Goal: Transaction & Acquisition: Purchase product/service

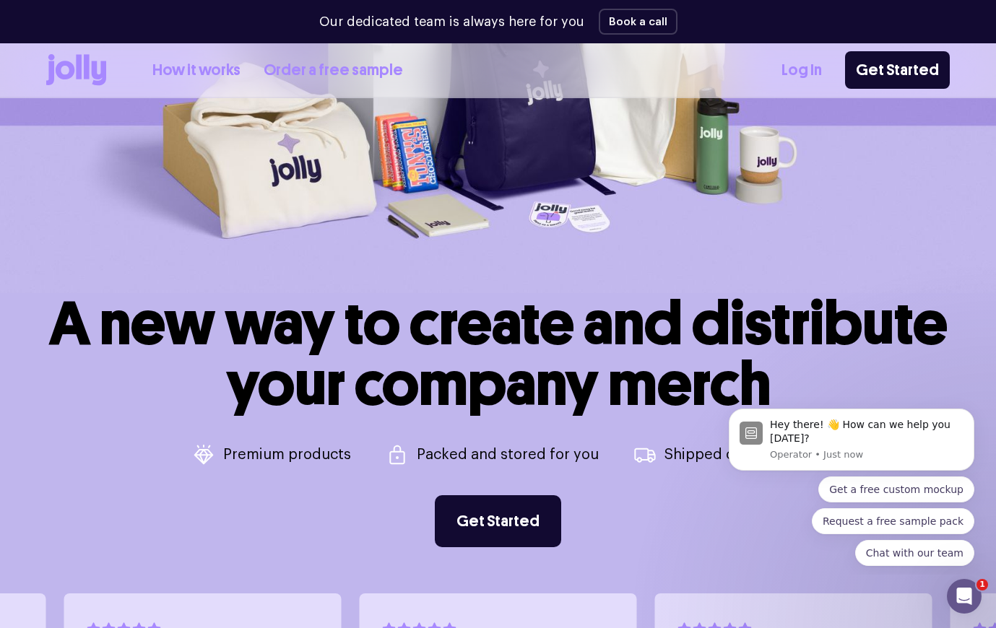
scroll to position [436, 0]
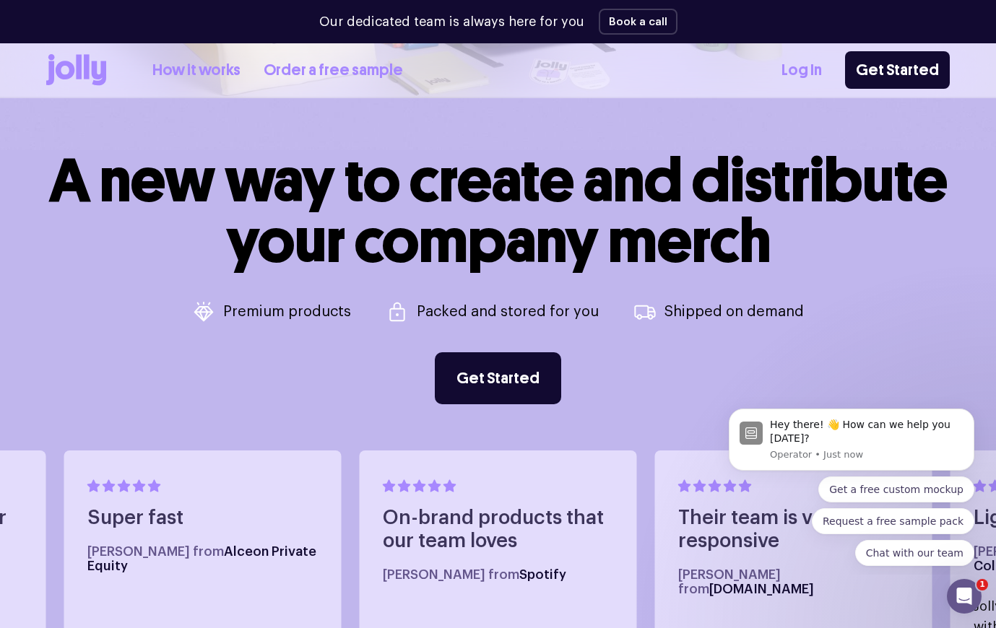
click at [815, 61] on link "Log In" at bounding box center [802, 71] width 40 height 24
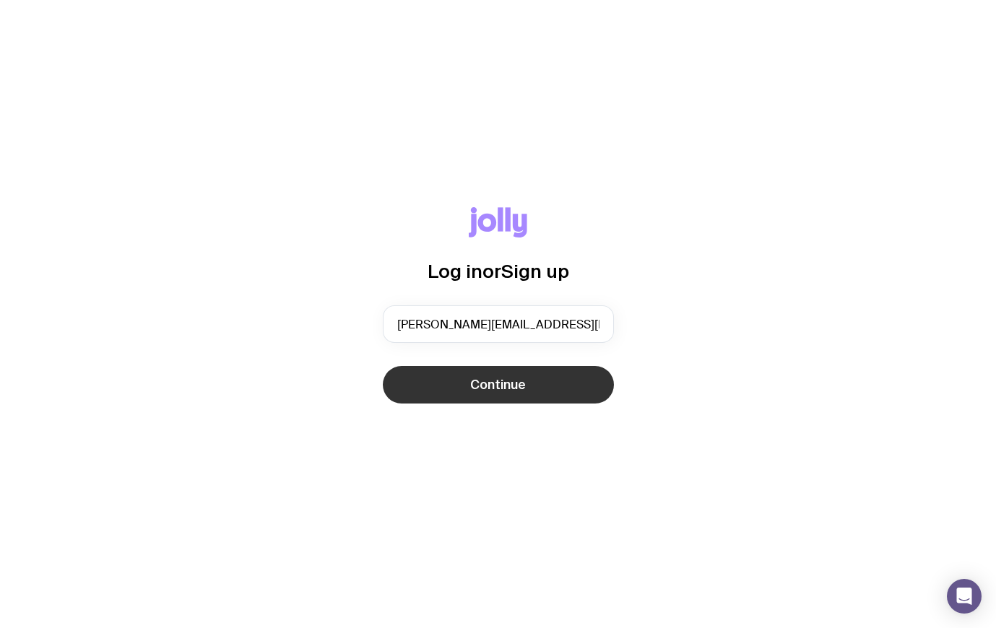
click at [472, 385] on span "Continue" at bounding box center [498, 384] width 56 height 17
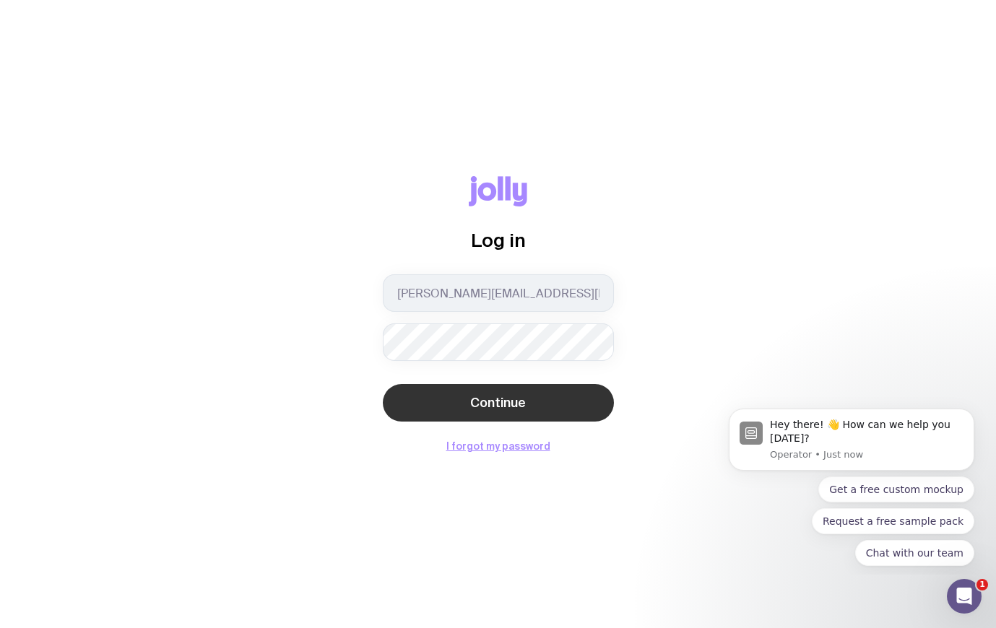
click at [482, 402] on span "Continue" at bounding box center [498, 402] width 56 height 17
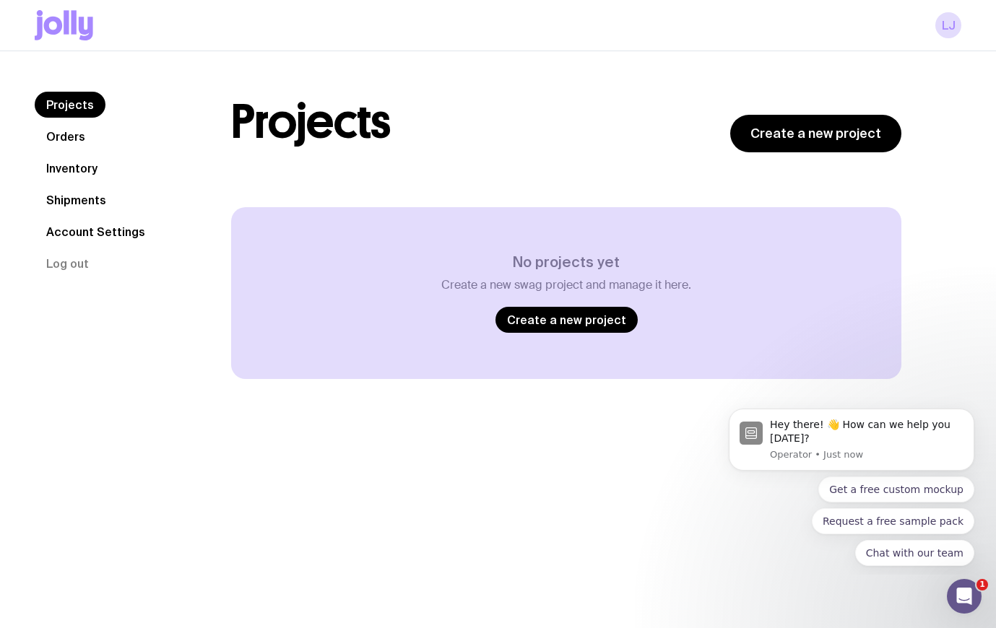
click at [67, 147] on link "Orders" at bounding box center [66, 137] width 62 height 26
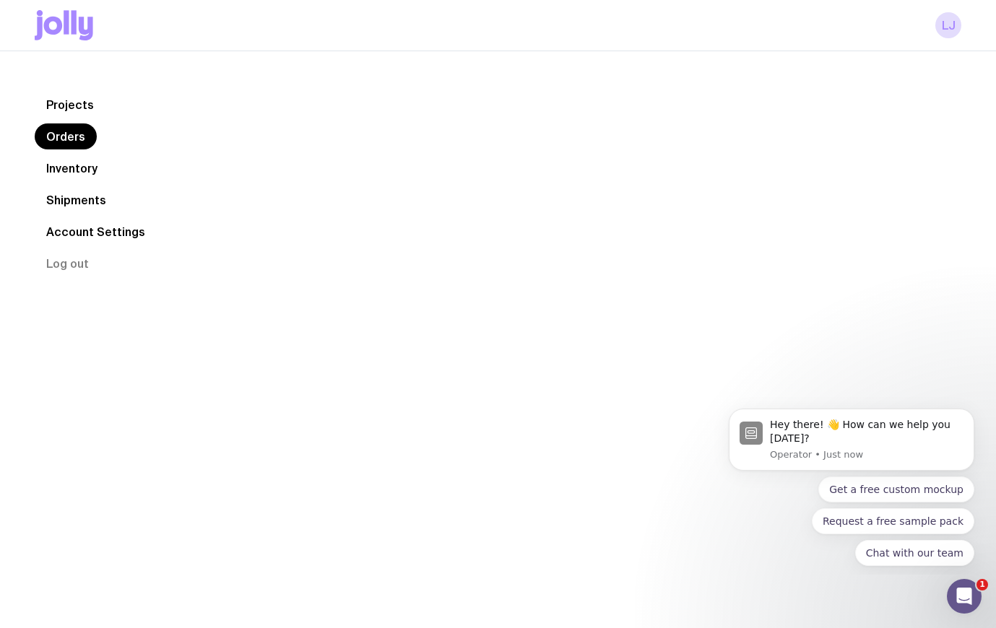
click at [69, 134] on link "Orders" at bounding box center [66, 137] width 62 height 26
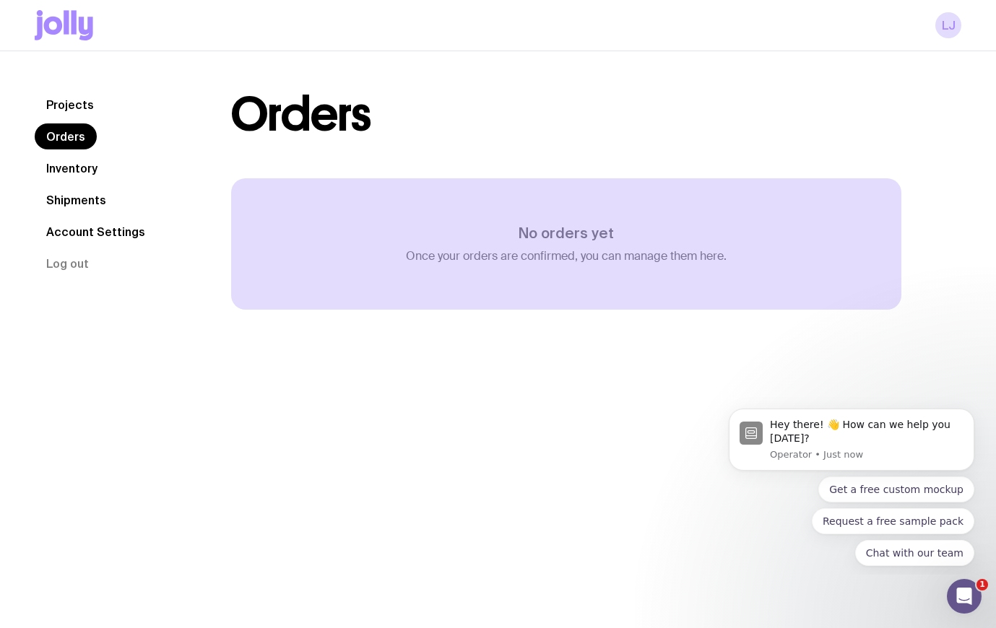
click at [66, 162] on link "Inventory" at bounding box center [72, 168] width 74 height 26
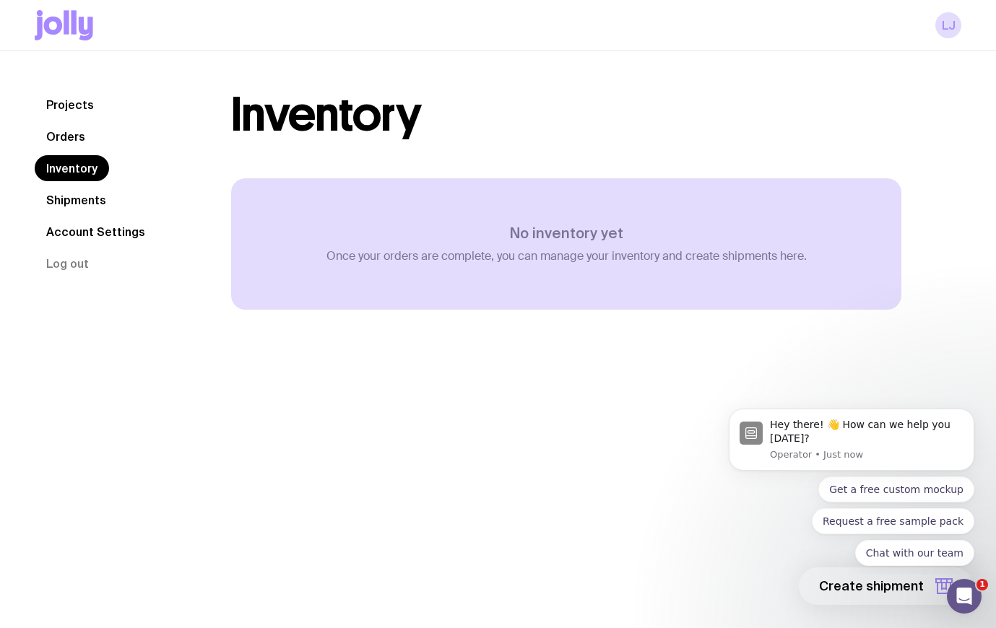
click at [74, 102] on link "Projects" at bounding box center [70, 105] width 71 height 26
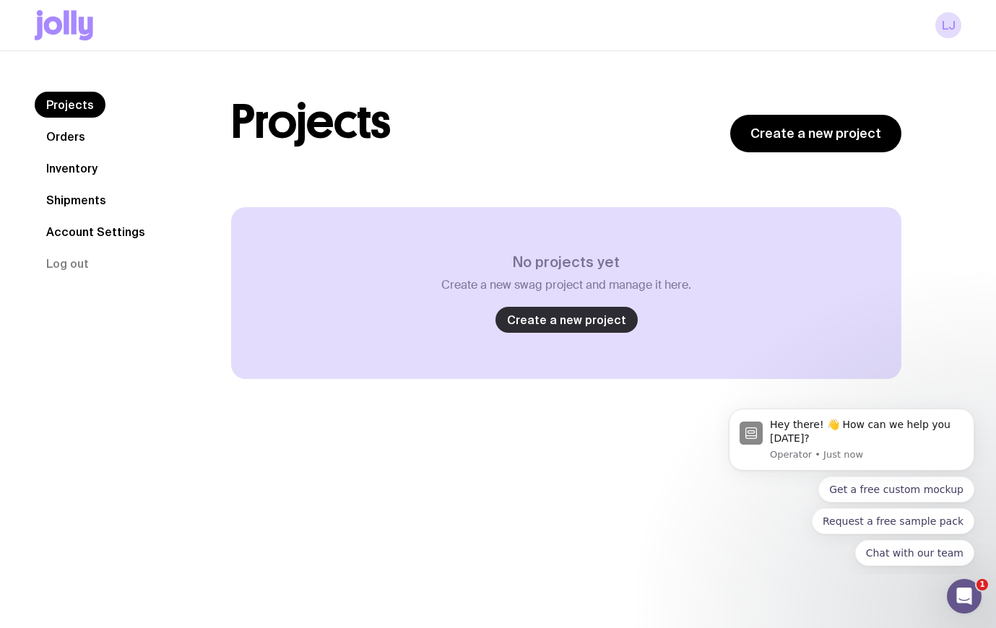
click at [568, 319] on link "Create a new project" at bounding box center [567, 320] width 142 height 26
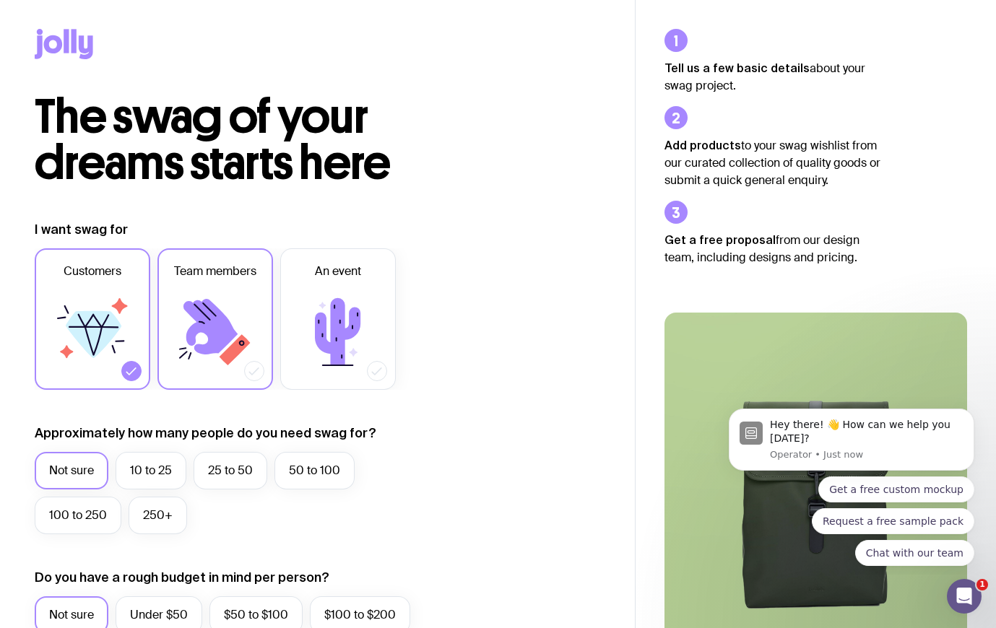
click at [208, 319] on icon at bounding box center [215, 332] width 87 height 87
click at [0, 0] on input "Team members" at bounding box center [0, 0] width 0 height 0
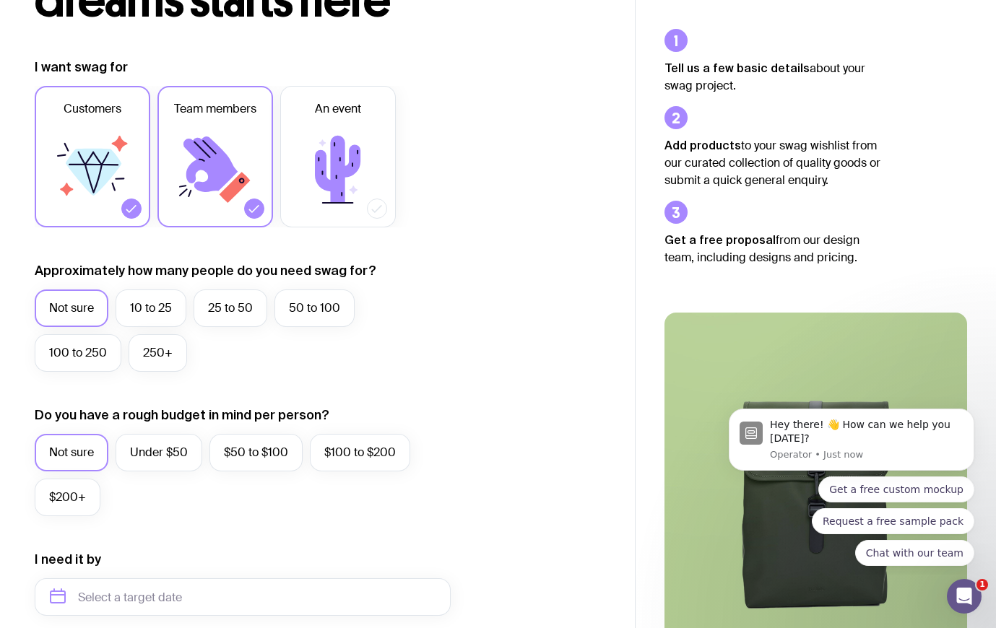
scroll to position [164, 0]
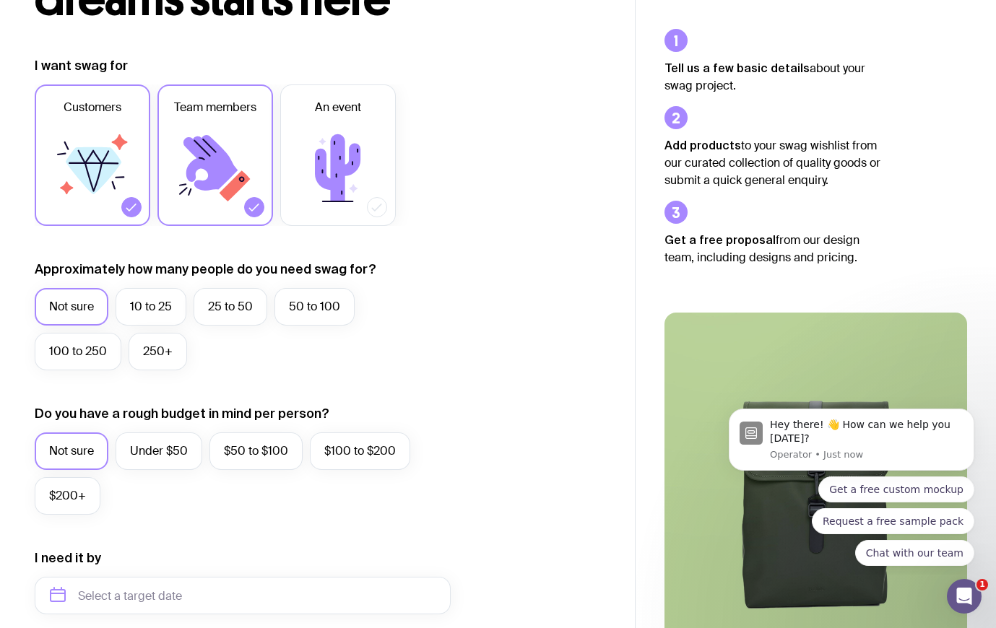
click at [75, 173] on icon at bounding box center [94, 170] width 56 height 47
click at [0, 0] on input "Customers" at bounding box center [0, 0] width 0 height 0
click at [155, 306] on label "10 to 25" at bounding box center [151, 307] width 71 height 38
click at [0, 0] on input "10 to 25" at bounding box center [0, 0] width 0 height 0
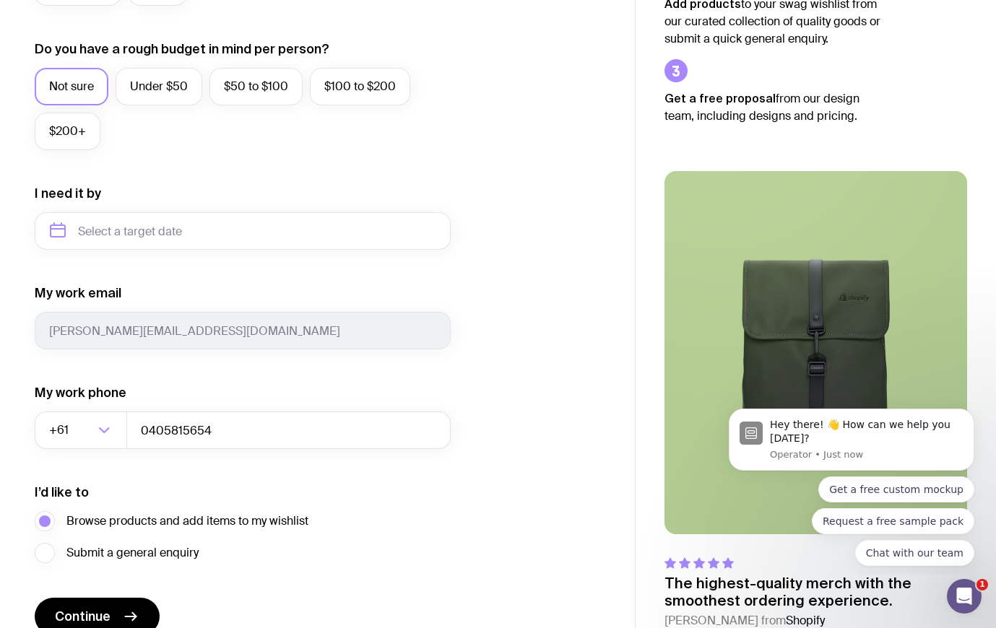
scroll to position [570, 0]
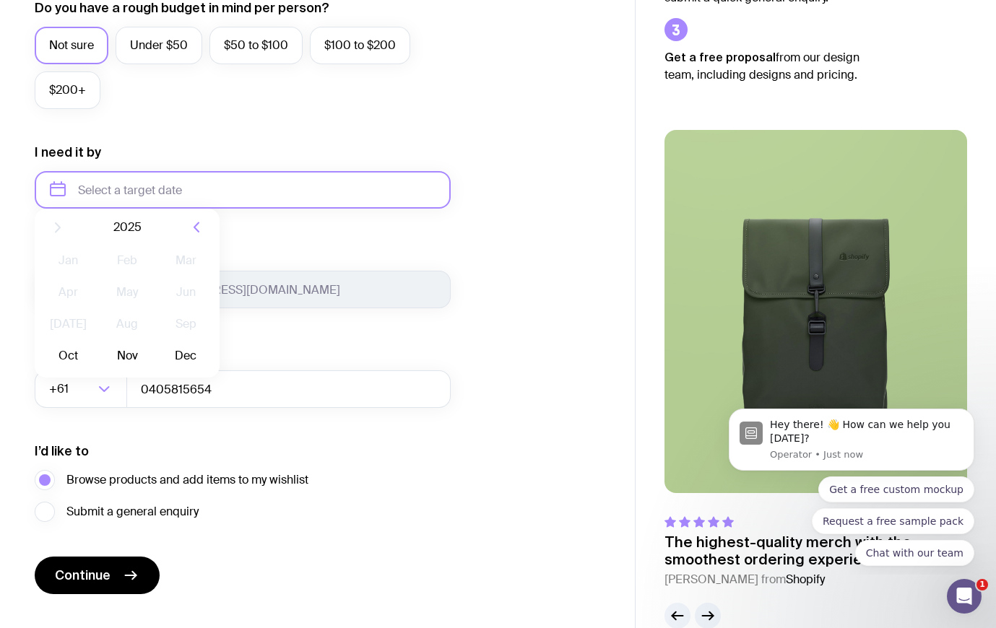
click at [142, 192] on input "text" at bounding box center [243, 190] width 416 height 38
click at [191, 236] on icon "button" at bounding box center [196, 238] width 17 height 17
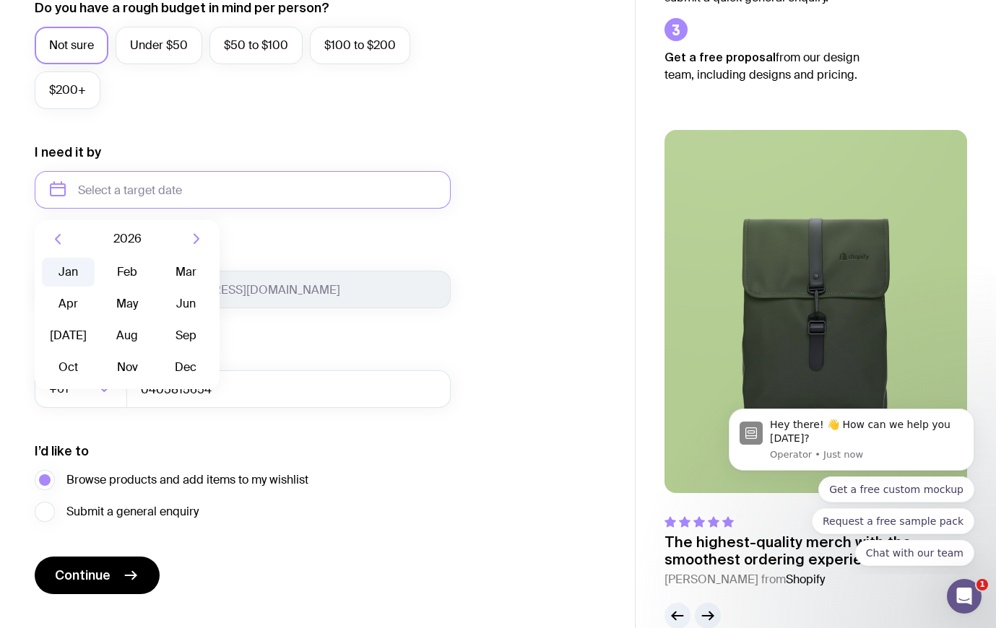
click at [62, 275] on button "Jan" at bounding box center [68, 272] width 53 height 29
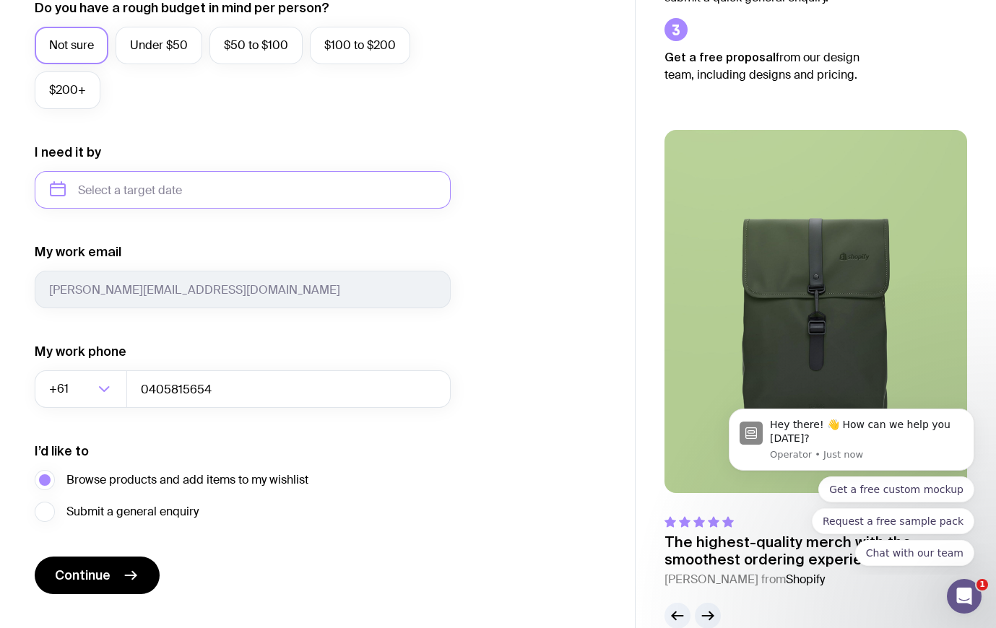
type input "[DATE]"
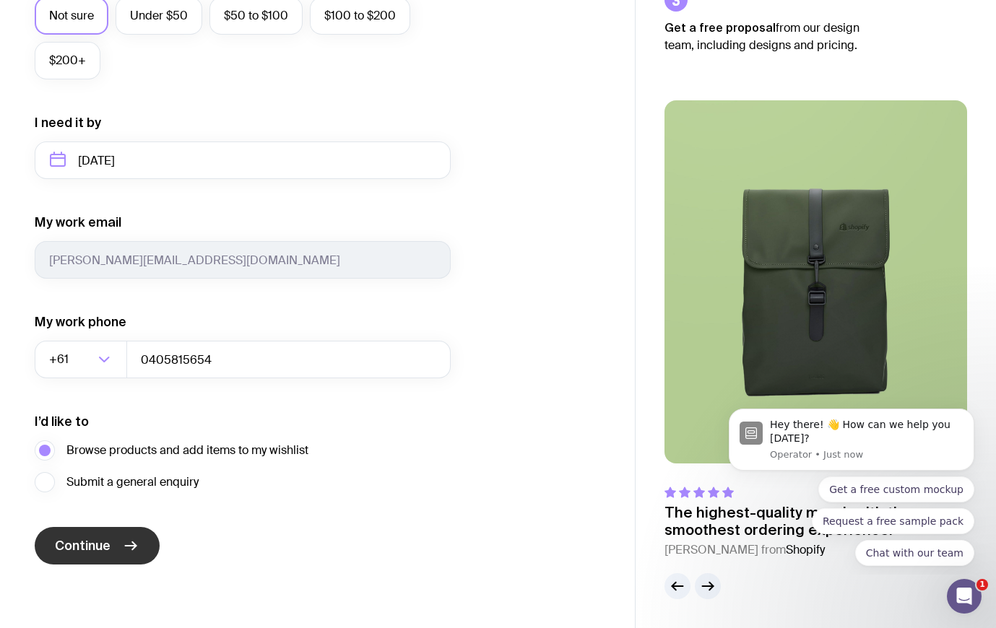
click at [115, 546] on button "Continue" at bounding box center [97, 546] width 125 height 38
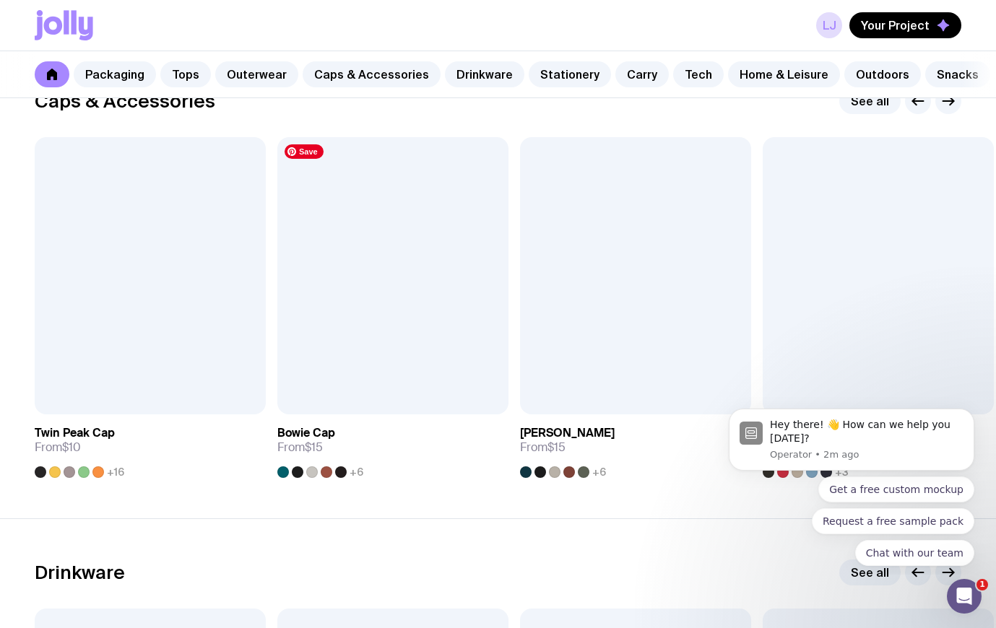
scroll to position [1666, 0]
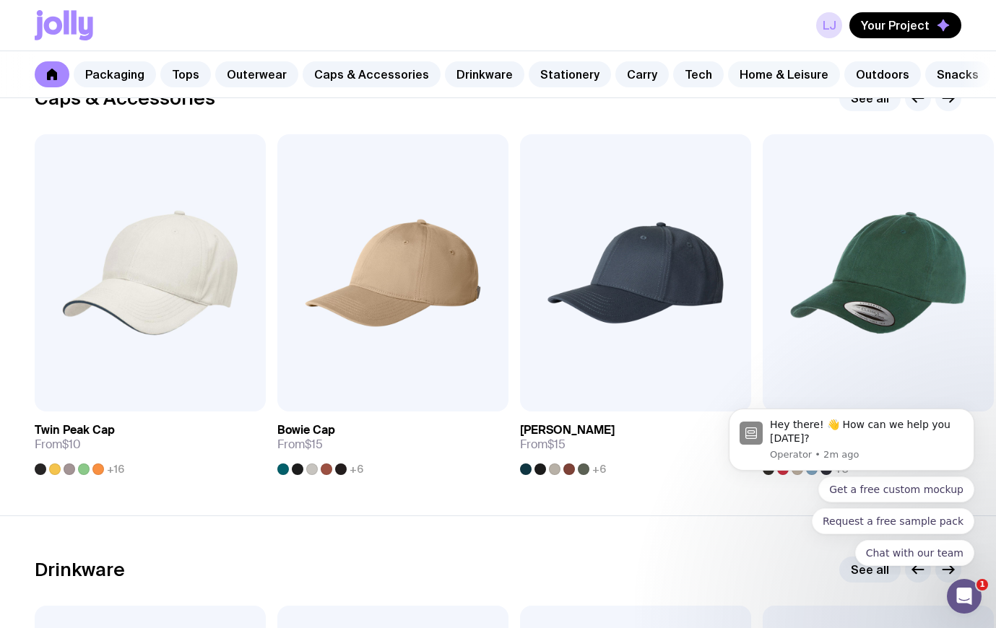
click at [752, 75] on link "Home & Leisure" at bounding box center [784, 74] width 112 height 26
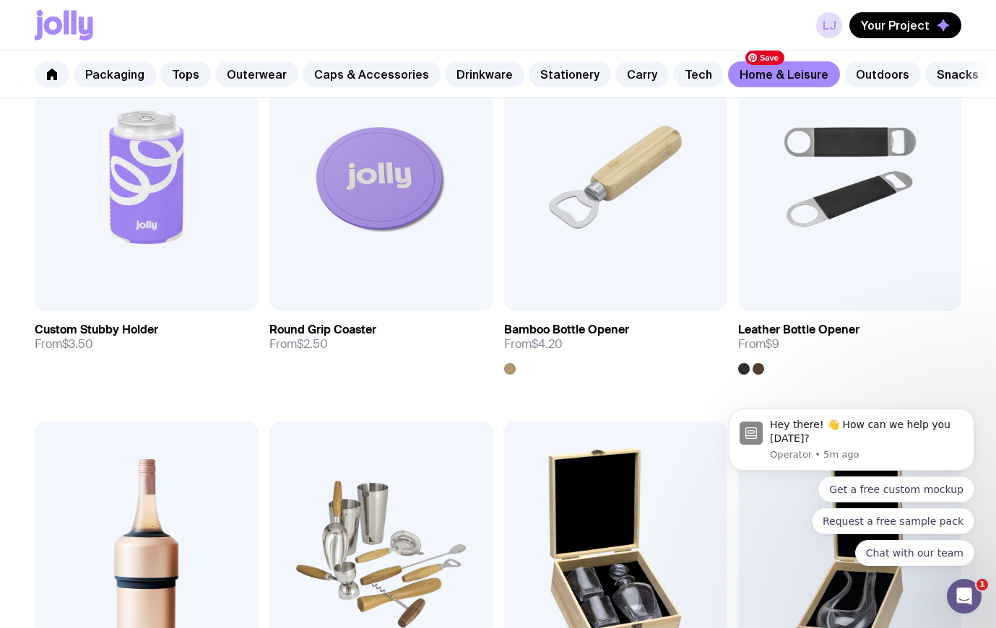
scroll to position [160, 0]
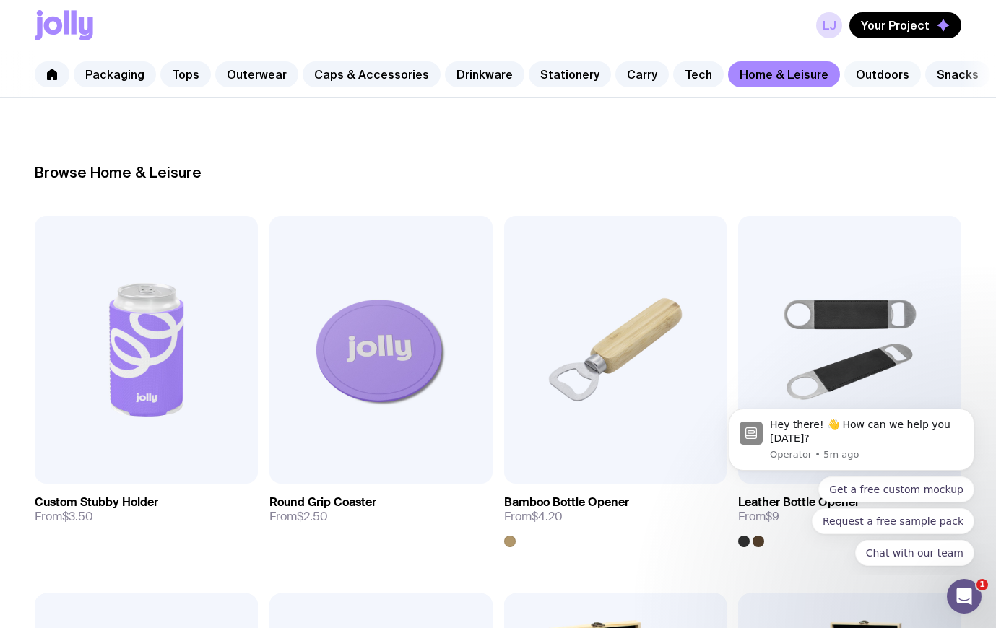
click at [847, 69] on link "Outdoors" at bounding box center [882, 74] width 77 height 26
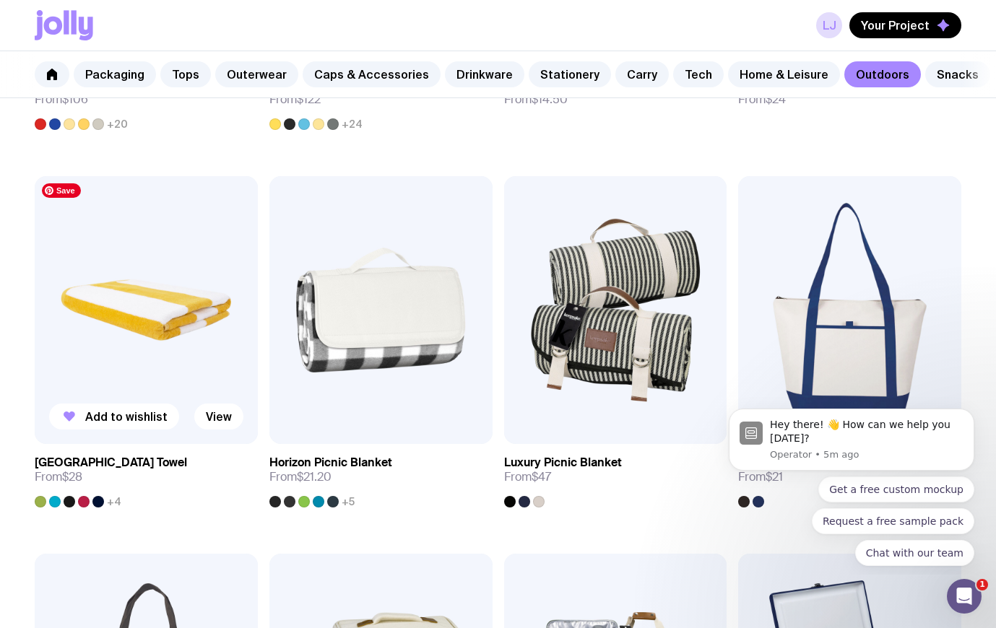
scroll to position [972, 0]
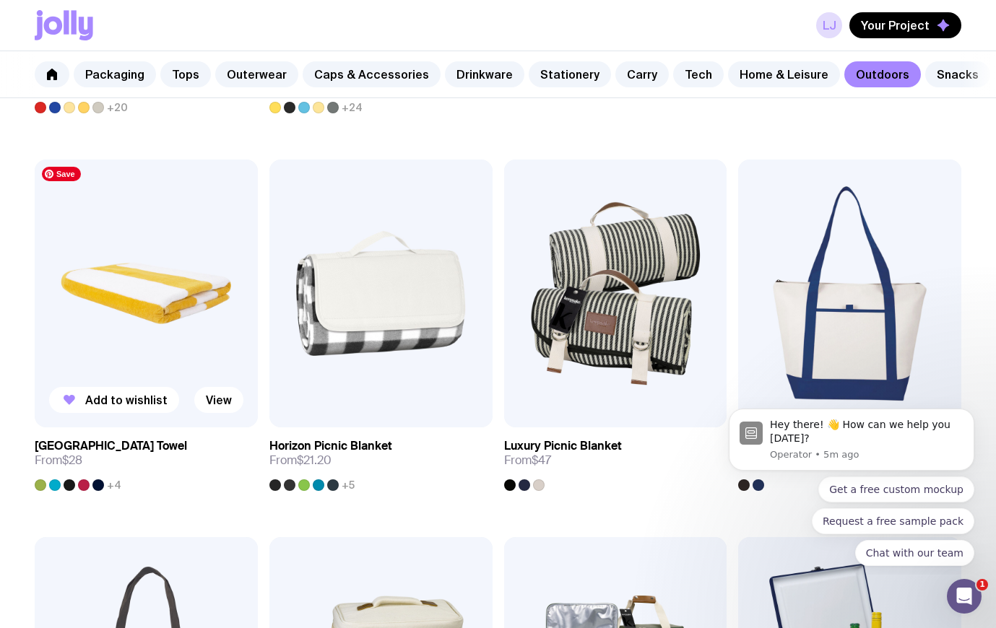
click at [147, 311] on img at bounding box center [146, 294] width 223 height 268
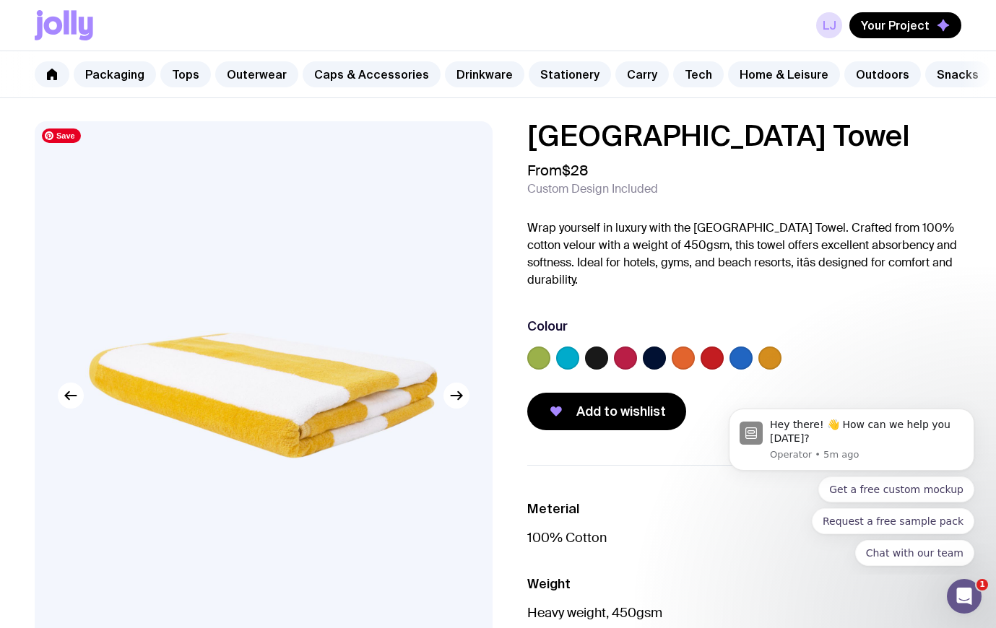
click at [468, 402] on img at bounding box center [264, 395] width 458 height 549
click at [457, 397] on icon "button" at bounding box center [456, 395] width 17 height 17
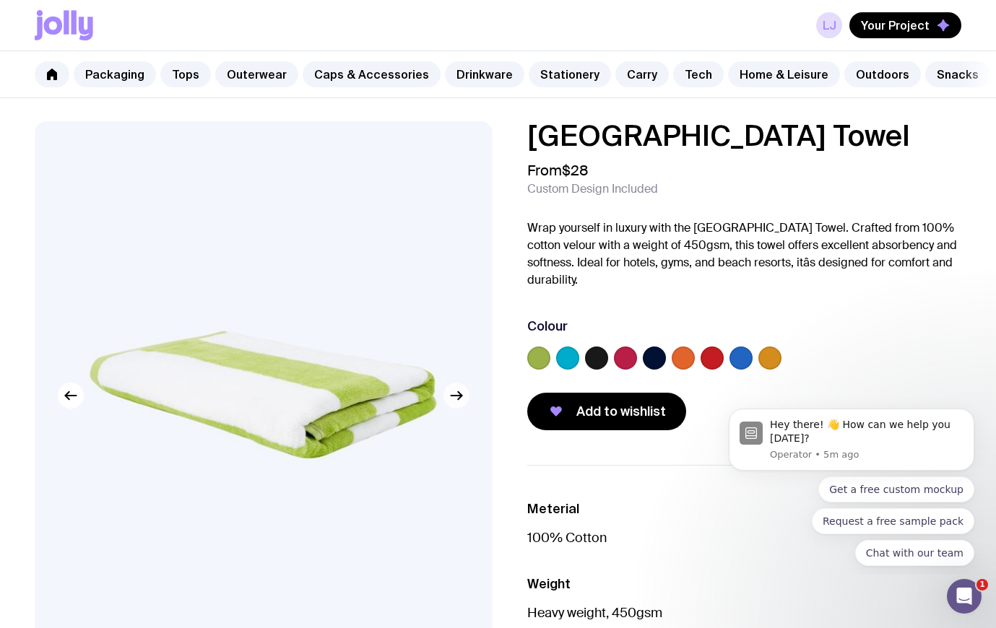
click at [457, 397] on icon "button" at bounding box center [456, 395] width 17 height 17
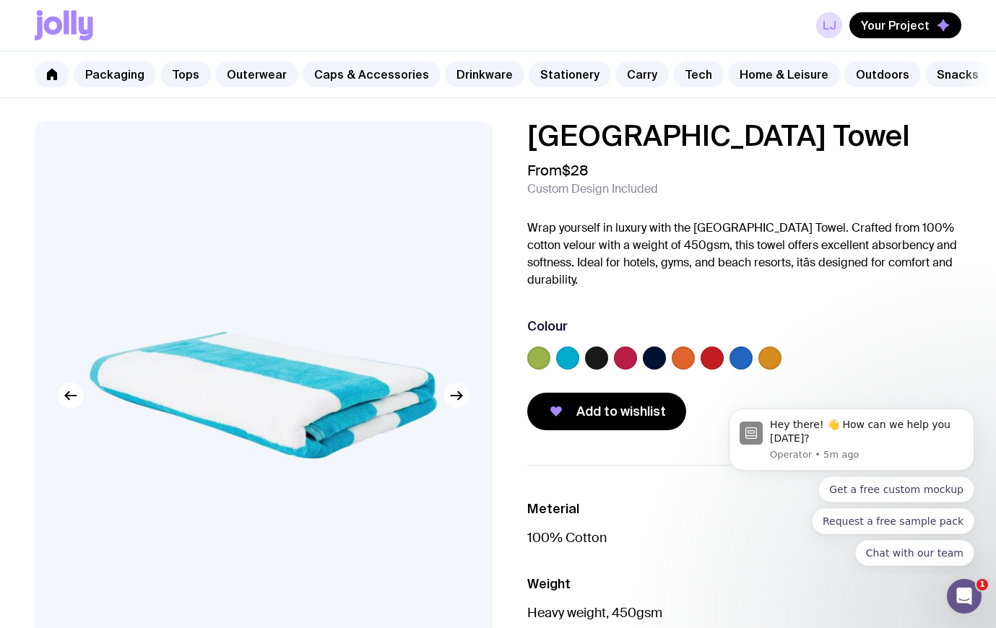
click at [457, 397] on icon "button" at bounding box center [456, 395] width 17 height 17
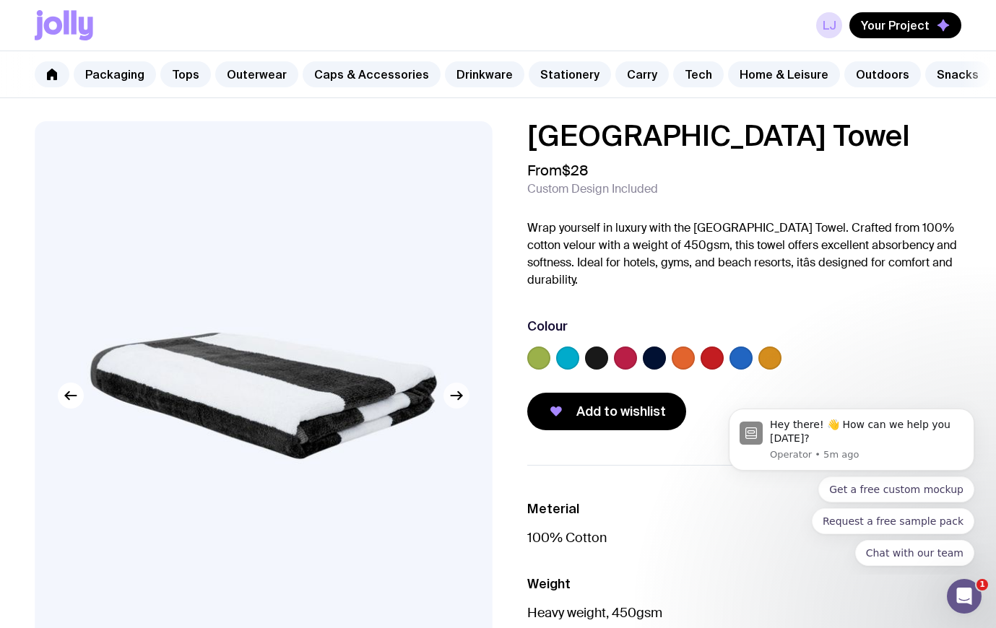
click at [457, 397] on icon "button" at bounding box center [456, 395] width 17 height 17
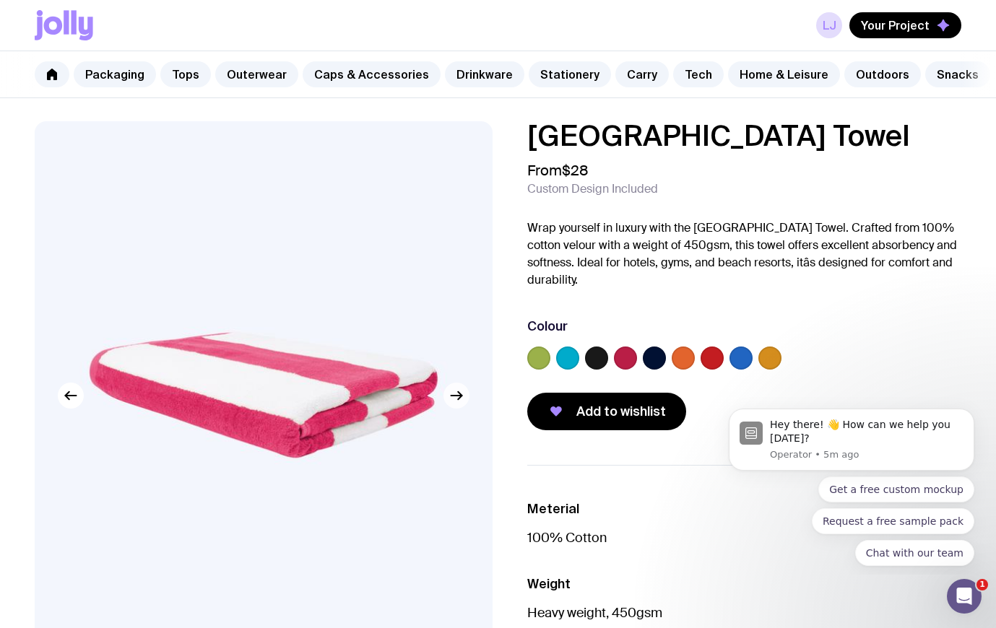
click at [457, 397] on icon "button" at bounding box center [456, 395] width 17 height 17
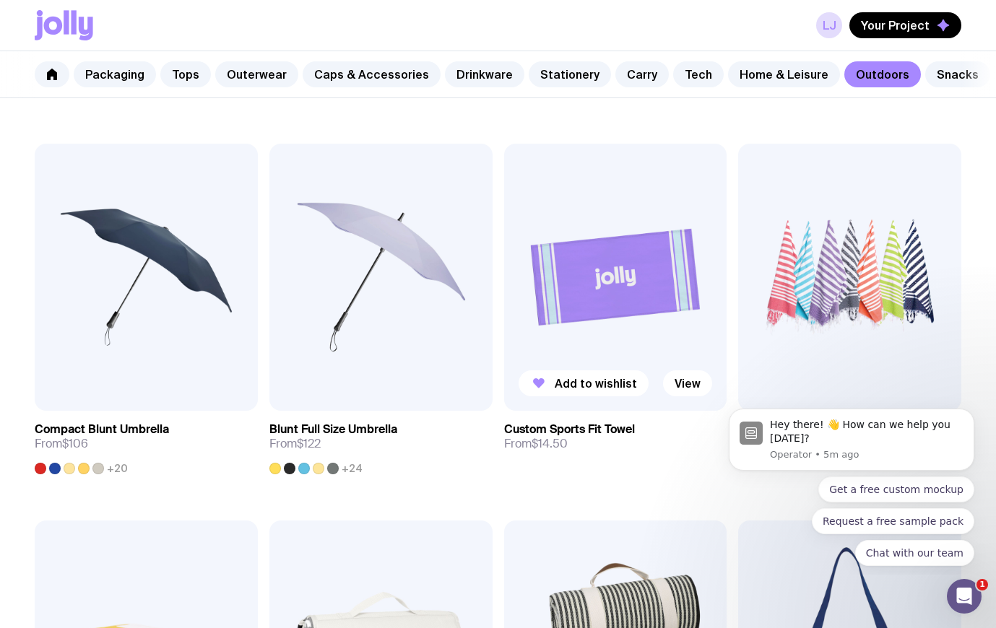
scroll to position [636, 0]
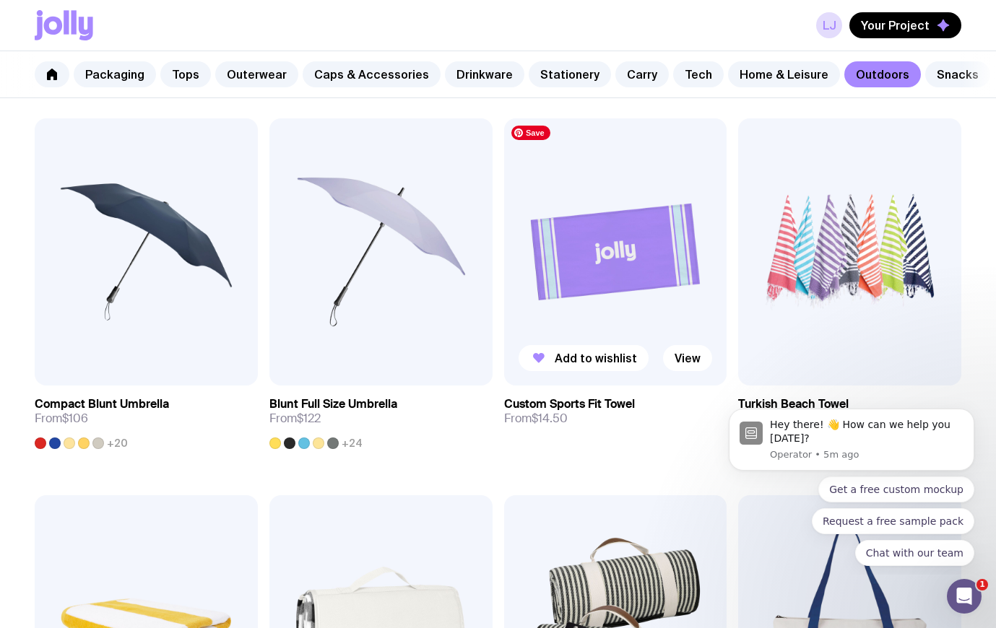
click at [609, 276] on img at bounding box center [615, 252] width 223 height 268
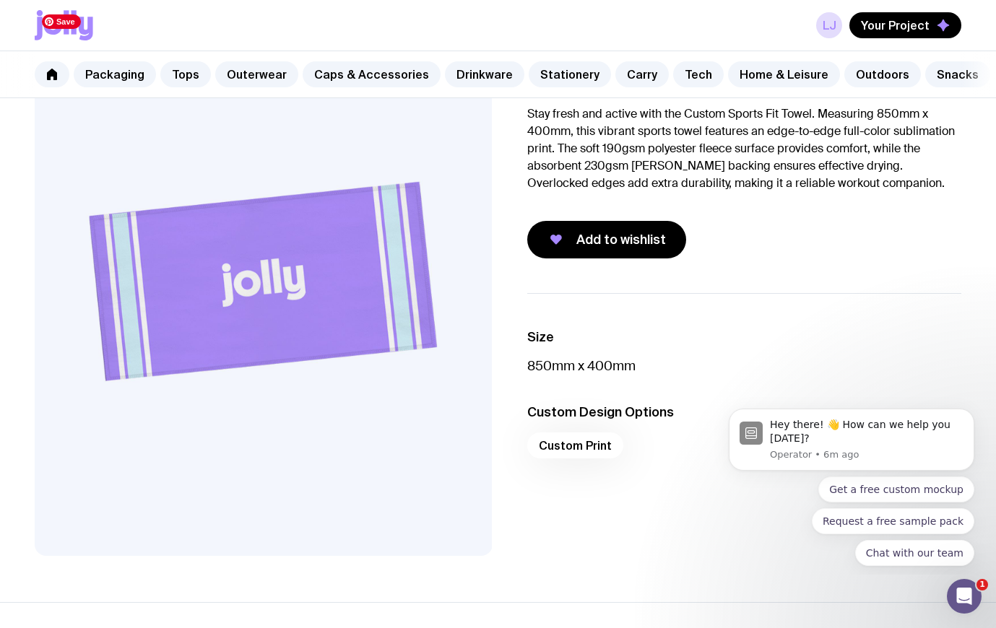
scroll to position [123, 0]
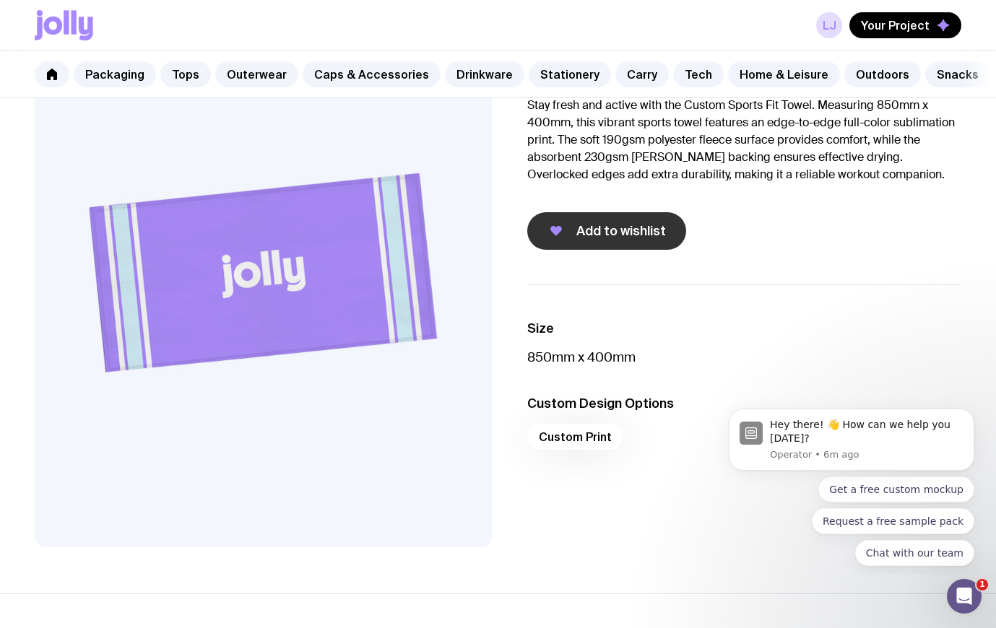
click at [575, 229] on button "Add to wishlist" at bounding box center [606, 231] width 159 height 38
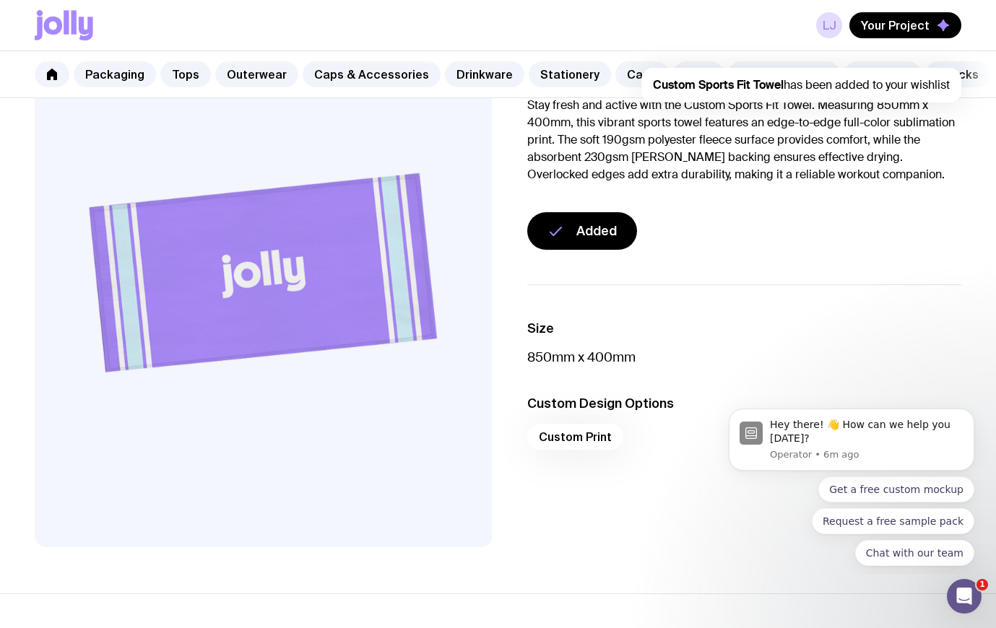
scroll to position [0, 0]
click at [698, 35] on div "LJ Your Project Custom Sports Fit Towel has been added to your wishlist" at bounding box center [498, 25] width 927 height 51
click at [776, 218] on div "Added" at bounding box center [744, 231] width 435 height 38
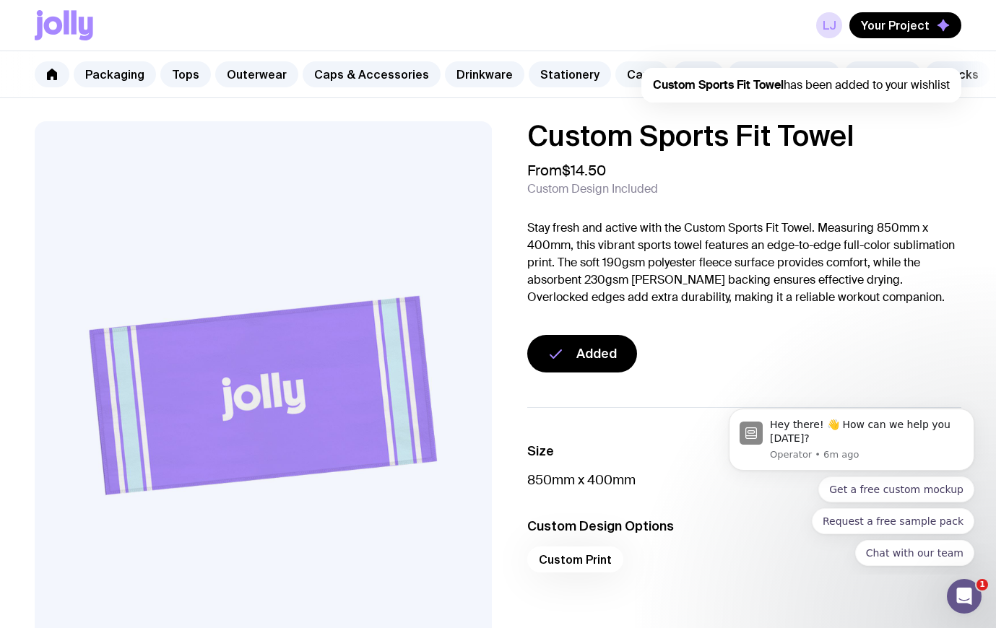
click at [623, 74] on link "Carry" at bounding box center [641, 74] width 53 height 26
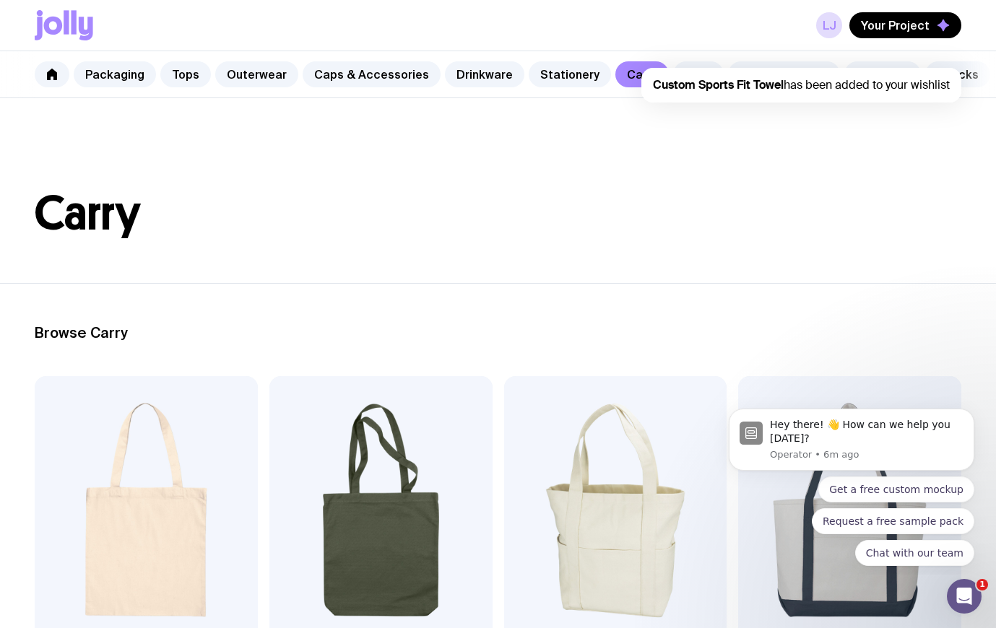
click at [857, 100] on div "Custom Sports Fit Towel has been added to your wishlist" at bounding box center [801, 85] width 320 height 35
click at [844, 74] on link "Outdoors" at bounding box center [882, 74] width 77 height 26
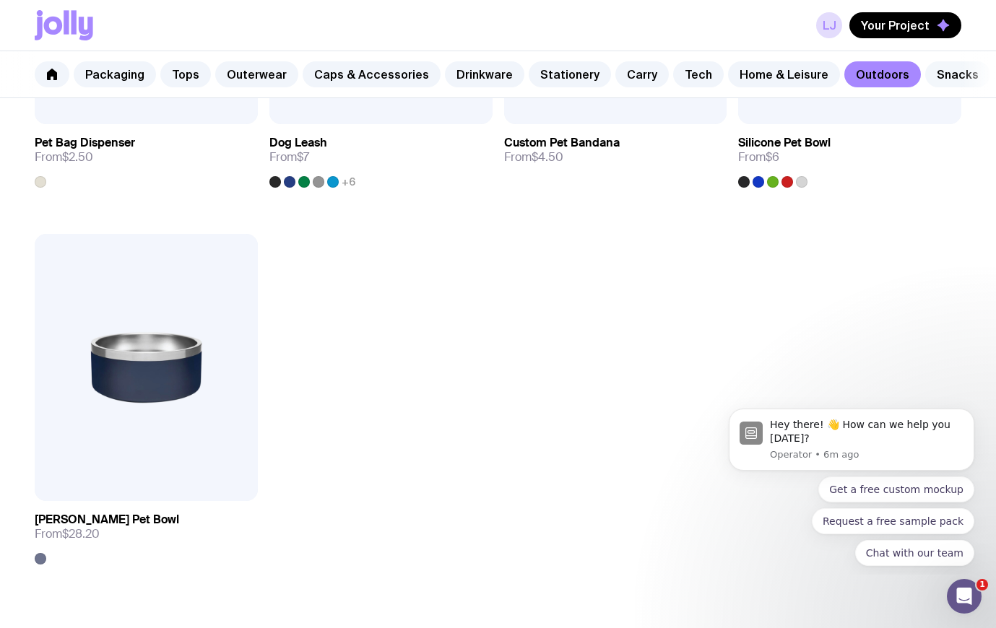
scroll to position [2045, 0]
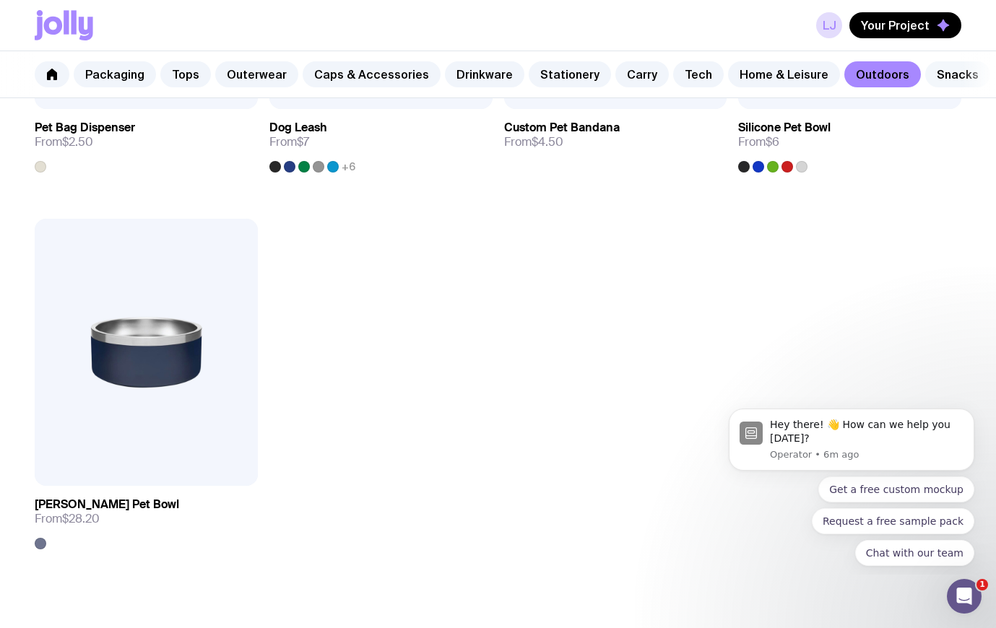
click at [925, 70] on link "Snacks" at bounding box center [957, 74] width 65 height 26
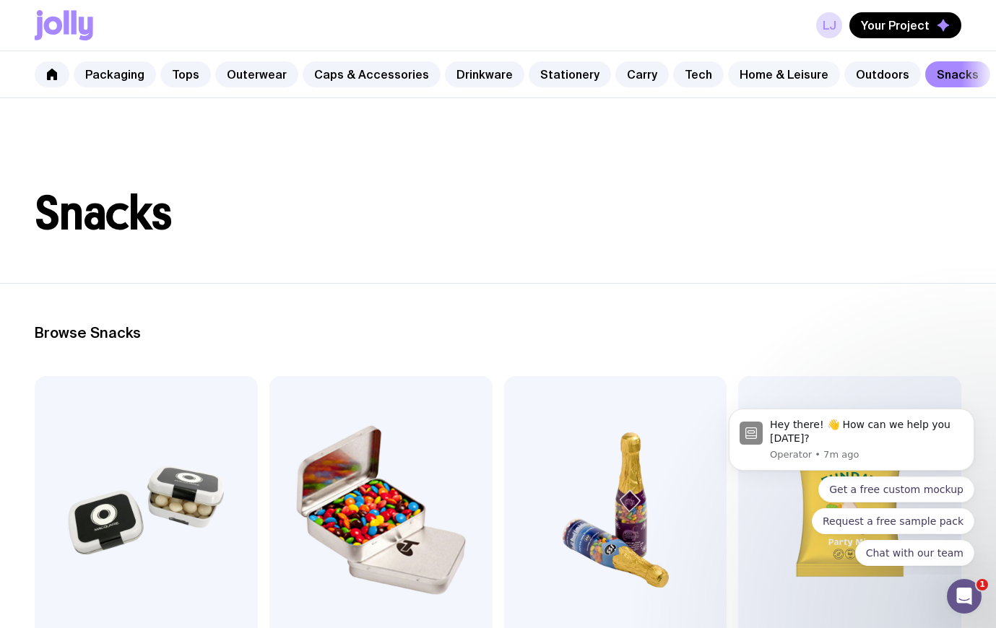
click at [728, 71] on link "Home & Leisure" at bounding box center [784, 74] width 112 height 26
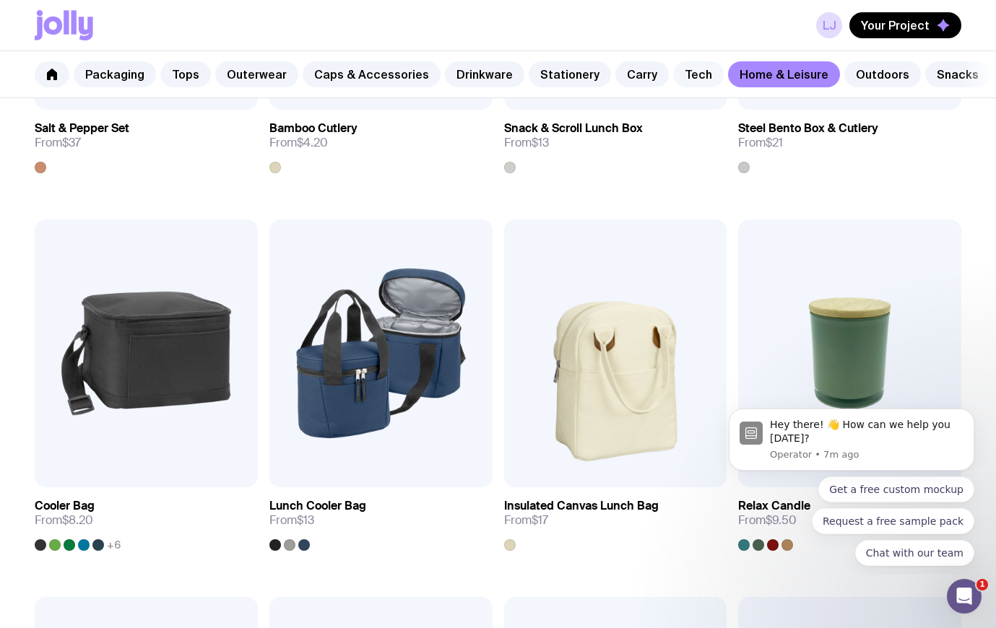
scroll to position [1647, 0]
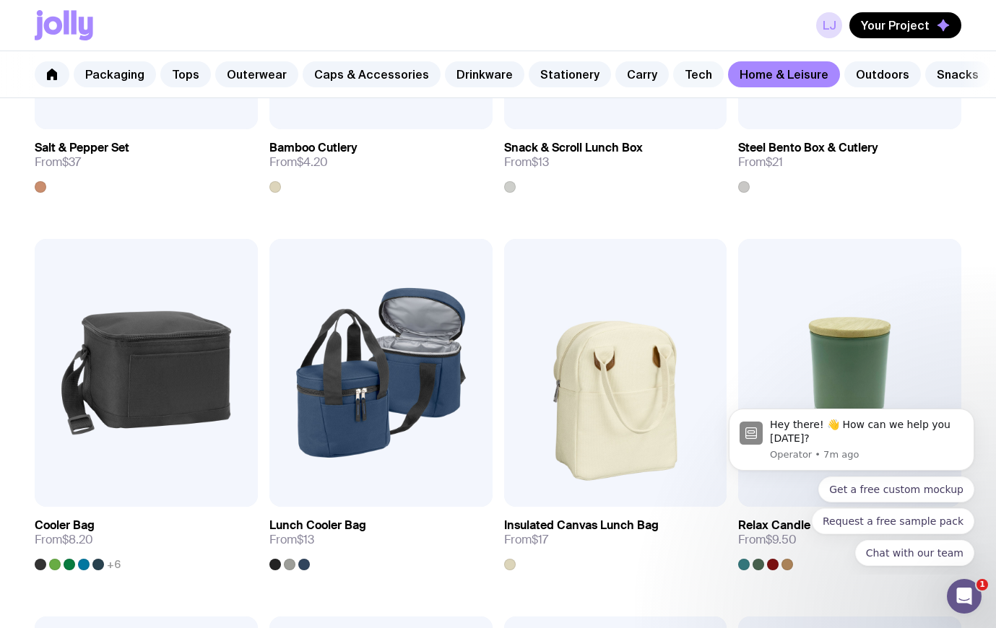
click at [674, 72] on link "Tech" at bounding box center [698, 74] width 51 height 26
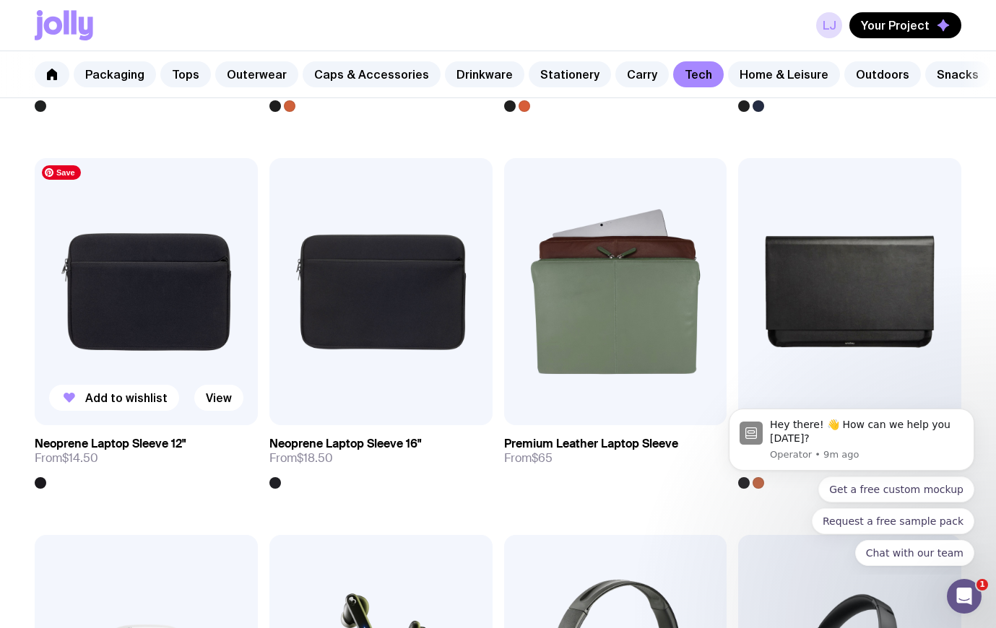
scroll to position [2110, 0]
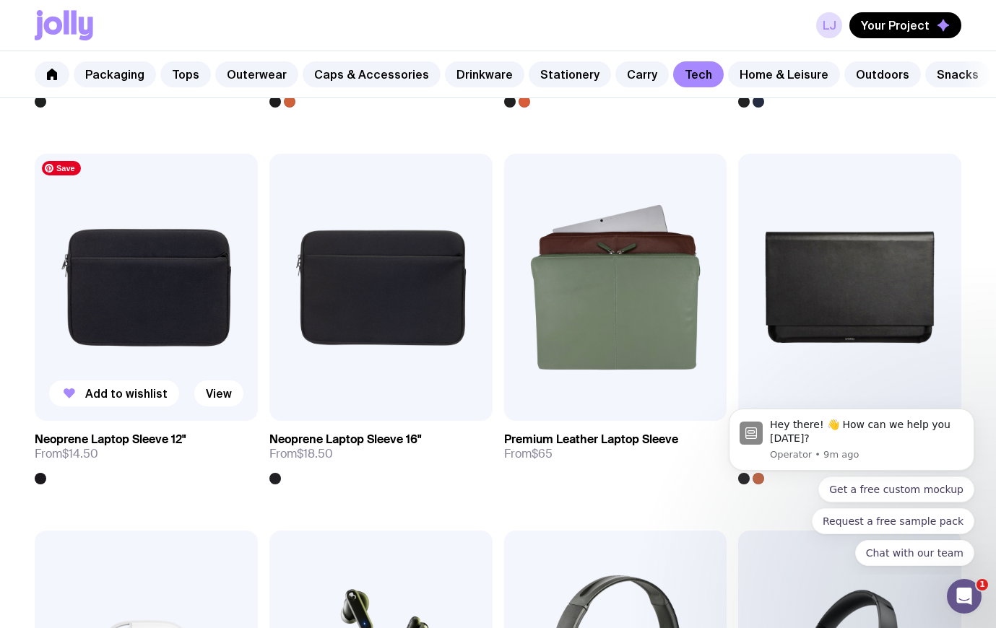
click at [170, 326] on img at bounding box center [146, 288] width 223 height 268
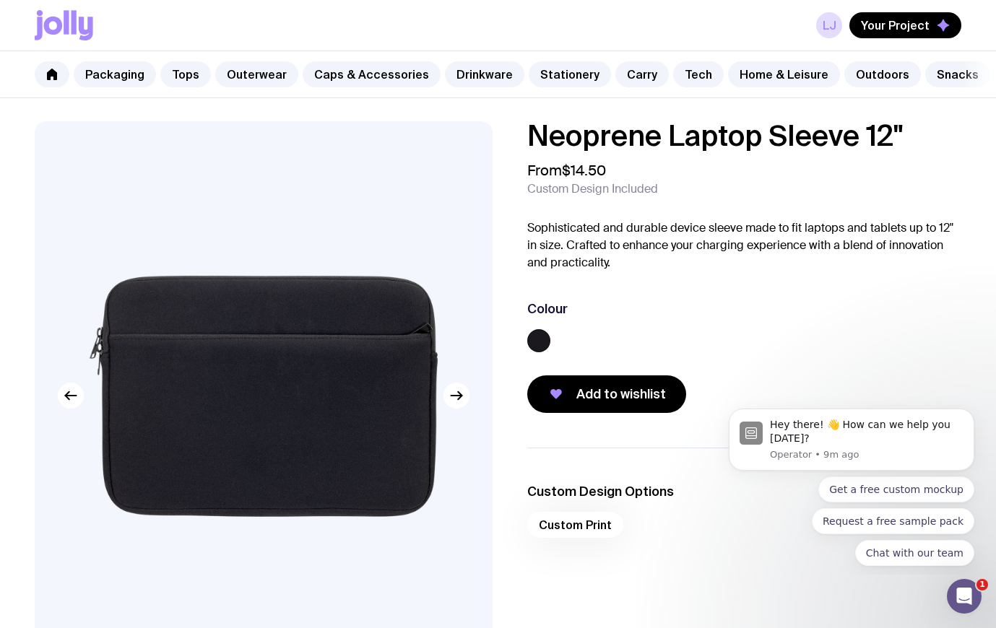
click at [587, 527] on div "Custom Print" at bounding box center [744, 529] width 435 height 35
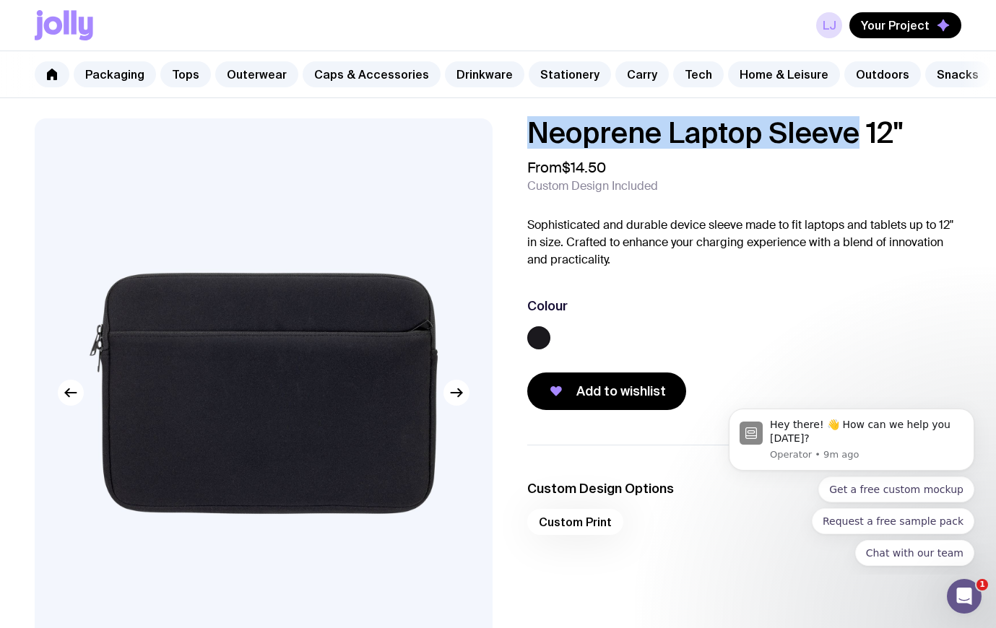
scroll to position [1, 0]
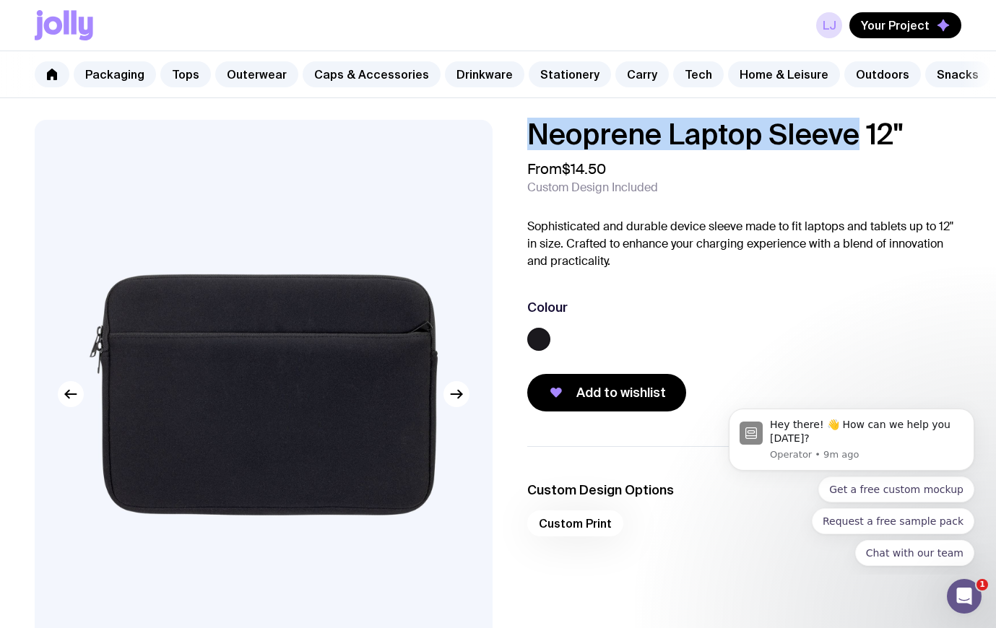
drag, startPoint x: 534, startPoint y: 138, endPoint x: 860, endPoint y: 134, distance: 326.5
click at [860, 134] on h1 "Neoprene Laptop Sleeve 12"" at bounding box center [744, 134] width 435 height 29
copy h1 "Neoprene Laptop Sleeve"
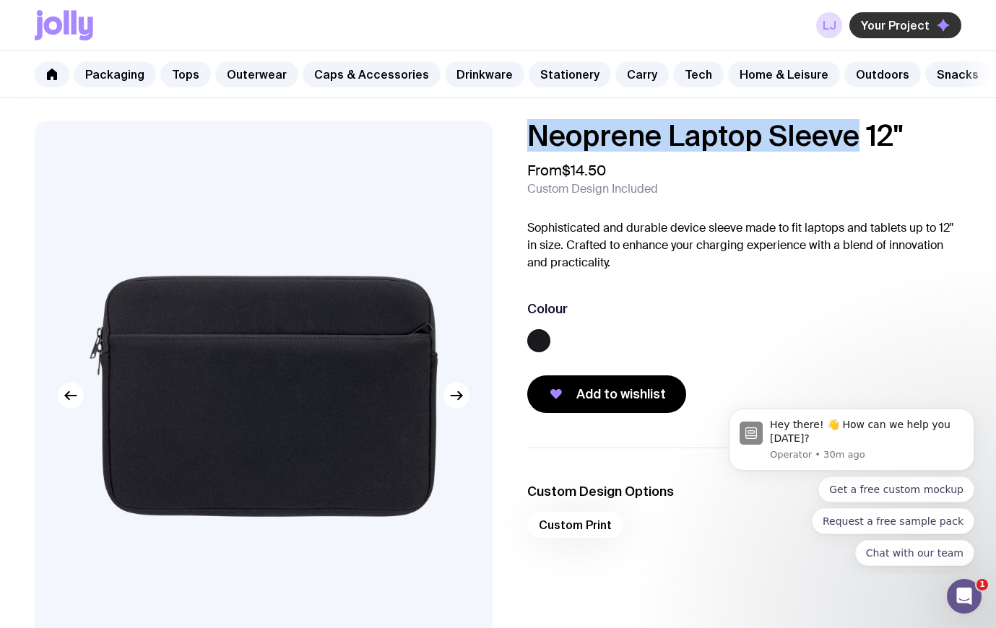
click at [902, 29] on span "Your Project" at bounding box center [895, 25] width 69 height 14
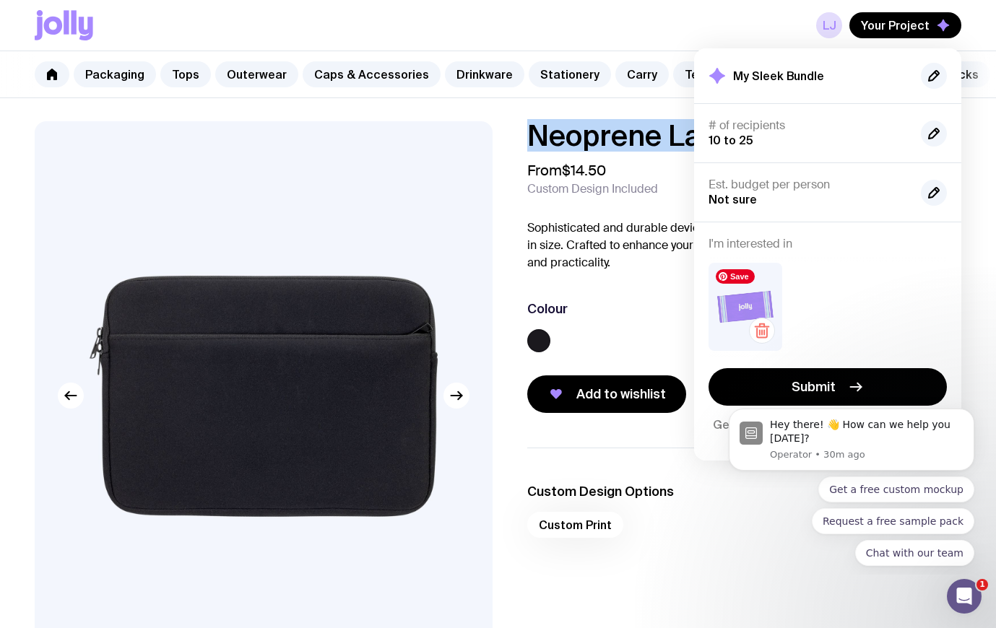
click at [749, 295] on img at bounding box center [746, 307] width 74 height 88
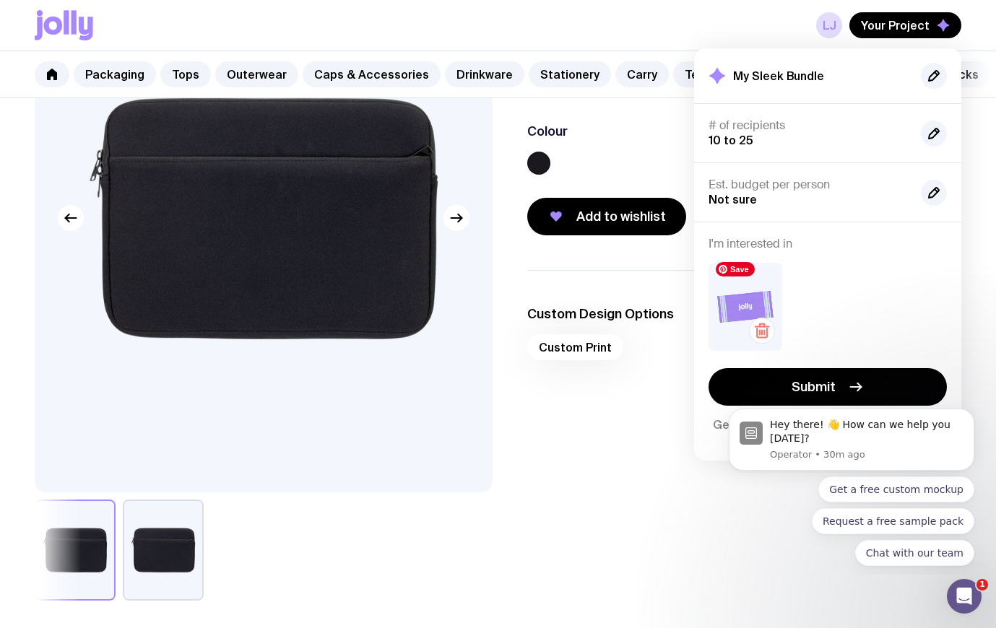
scroll to position [199, 0]
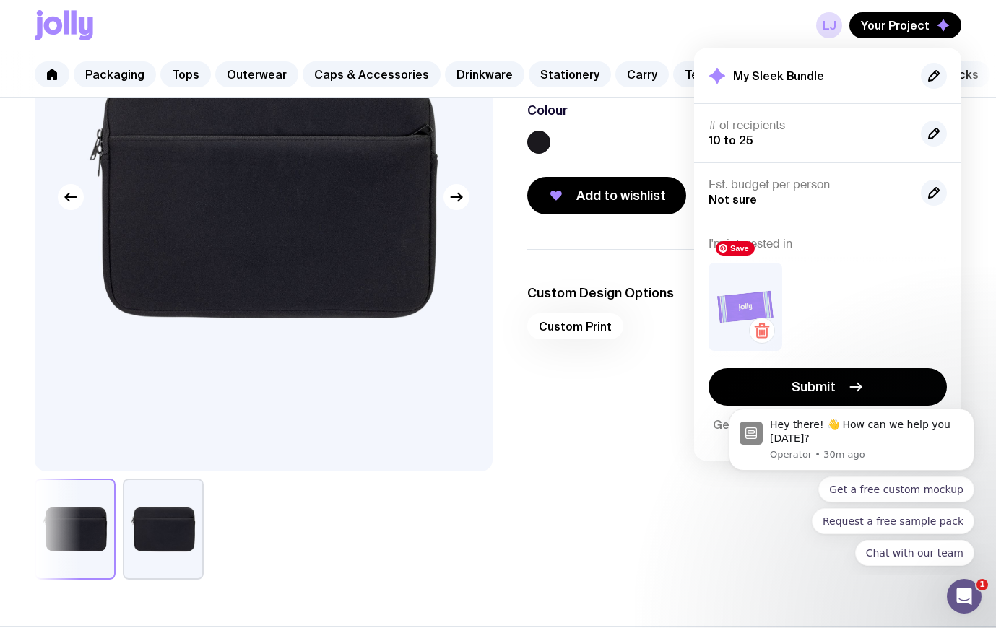
click at [727, 306] on img at bounding box center [746, 307] width 74 height 88
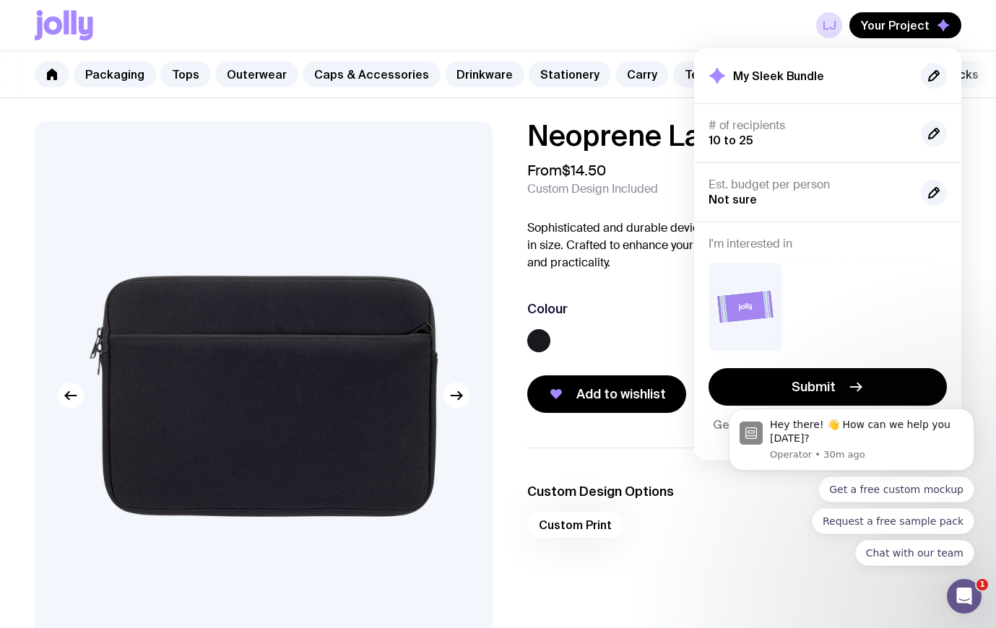
click at [575, 27] on div "LJ Your Project My Sleek Bundle # of recipients 10 to 25 Est. budget per person…" at bounding box center [498, 25] width 927 height 51
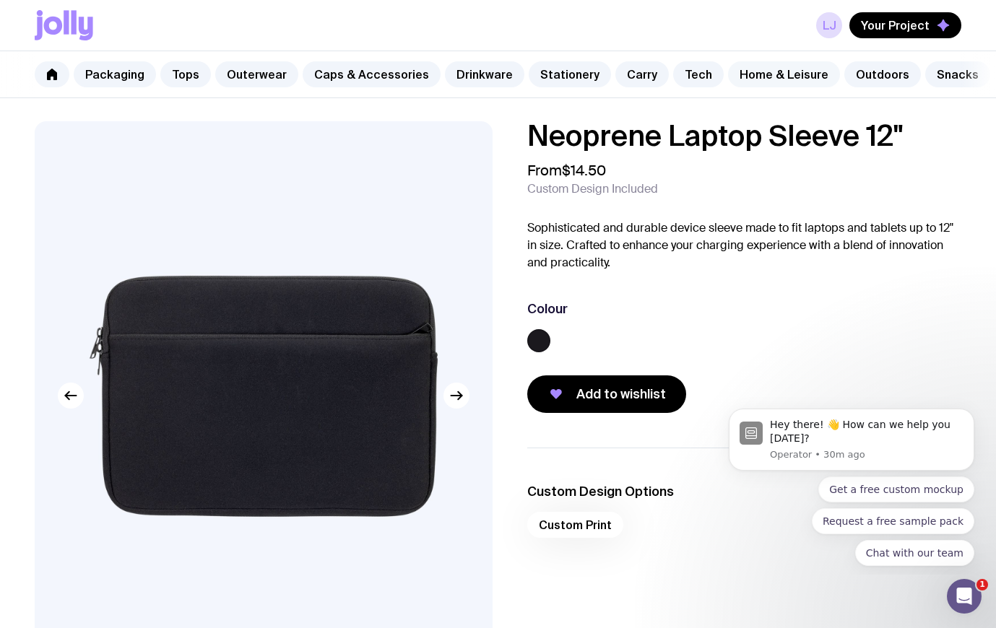
click at [786, 79] on link "Home & Leisure" at bounding box center [784, 74] width 112 height 26
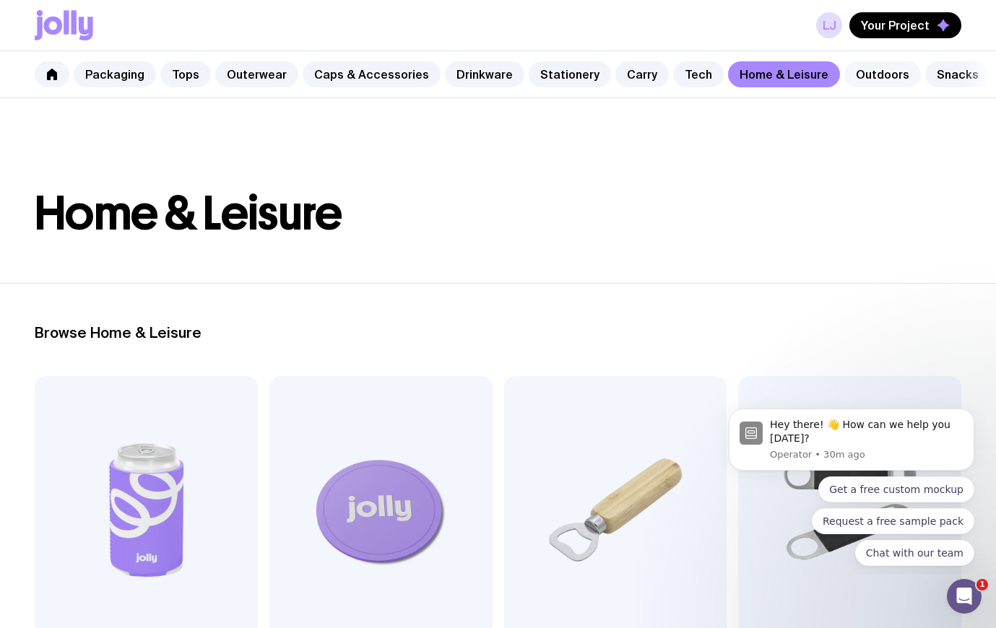
click at [844, 76] on link "Outdoors" at bounding box center [882, 74] width 77 height 26
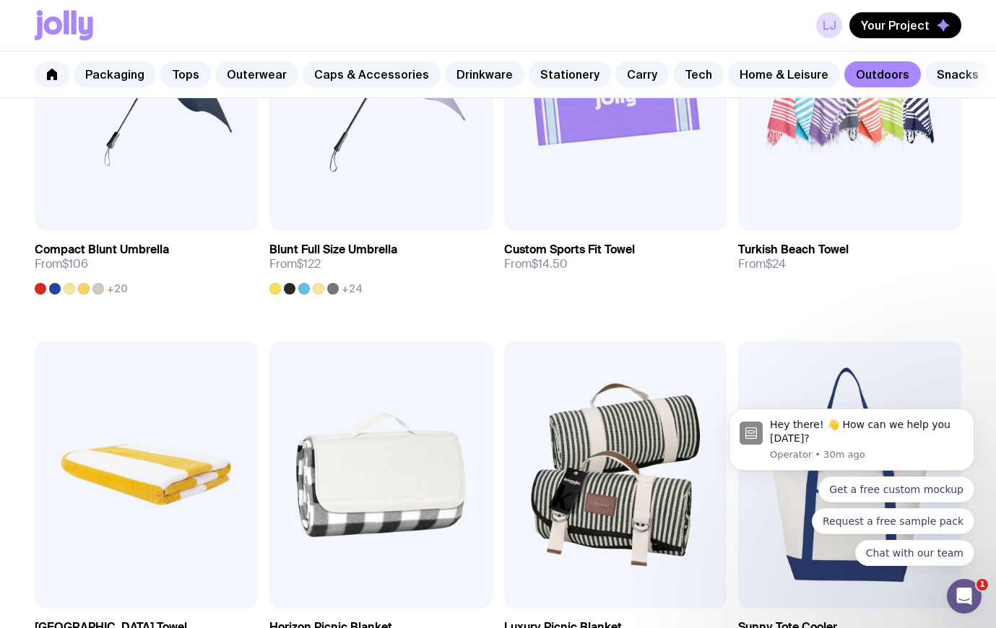
scroll to position [794, 0]
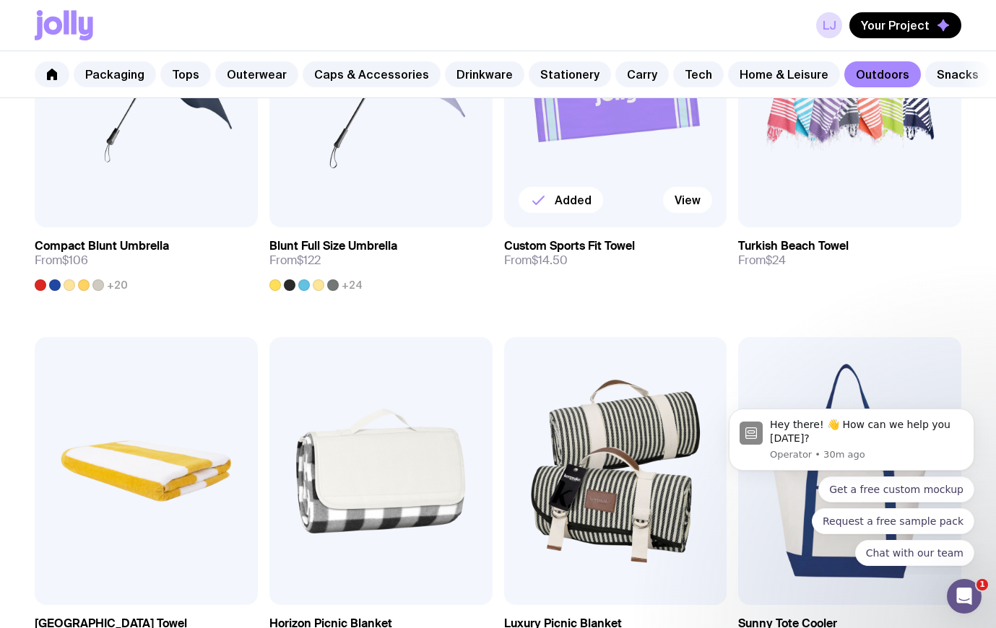
click at [608, 246] on h3 "Custom Sports Fit Towel" at bounding box center [569, 246] width 131 height 14
